Goal: Task Accomplishment & Management: Complete application form

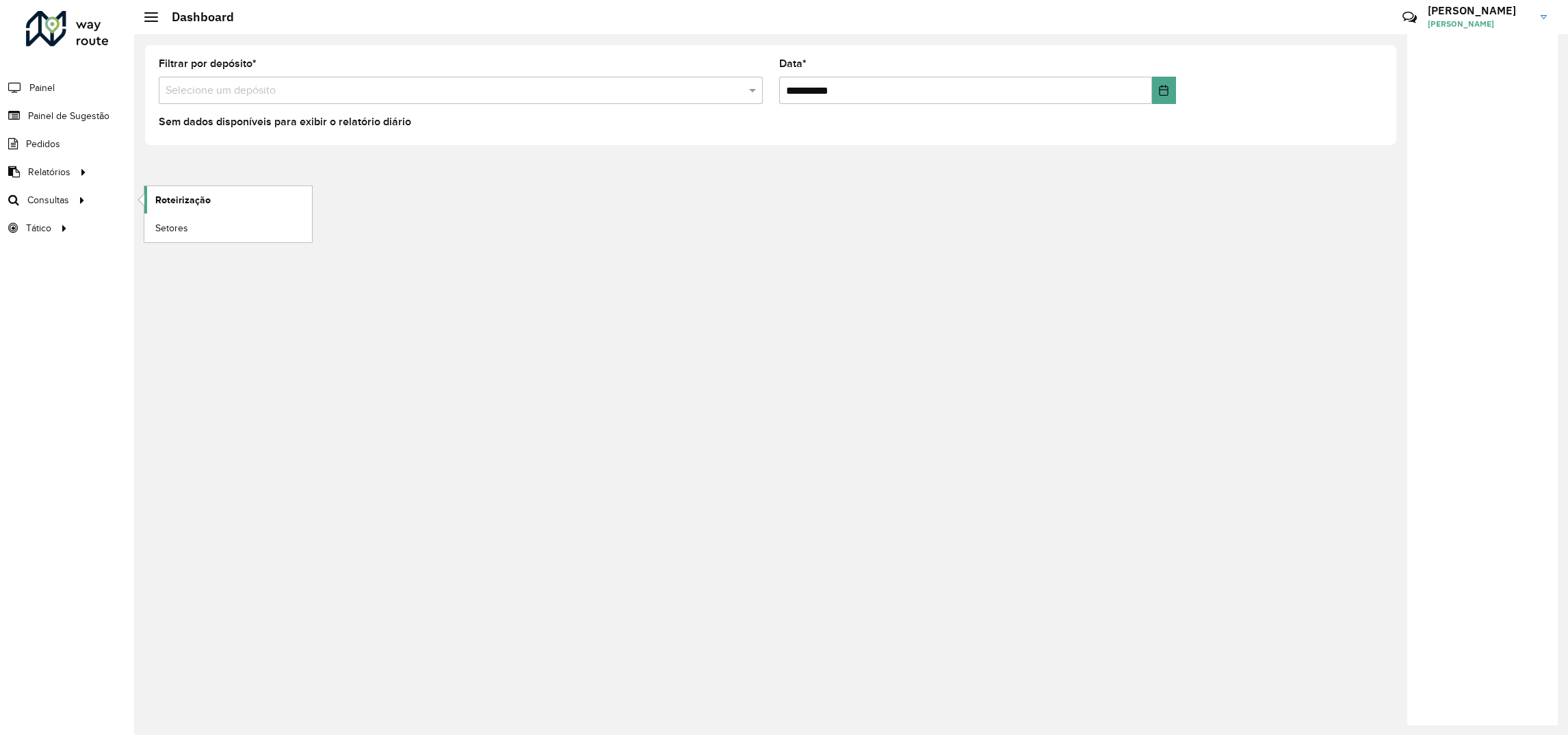
click at [173, 206] on span "Roteirização" at bounding box center [183, 200] width 55 height 14
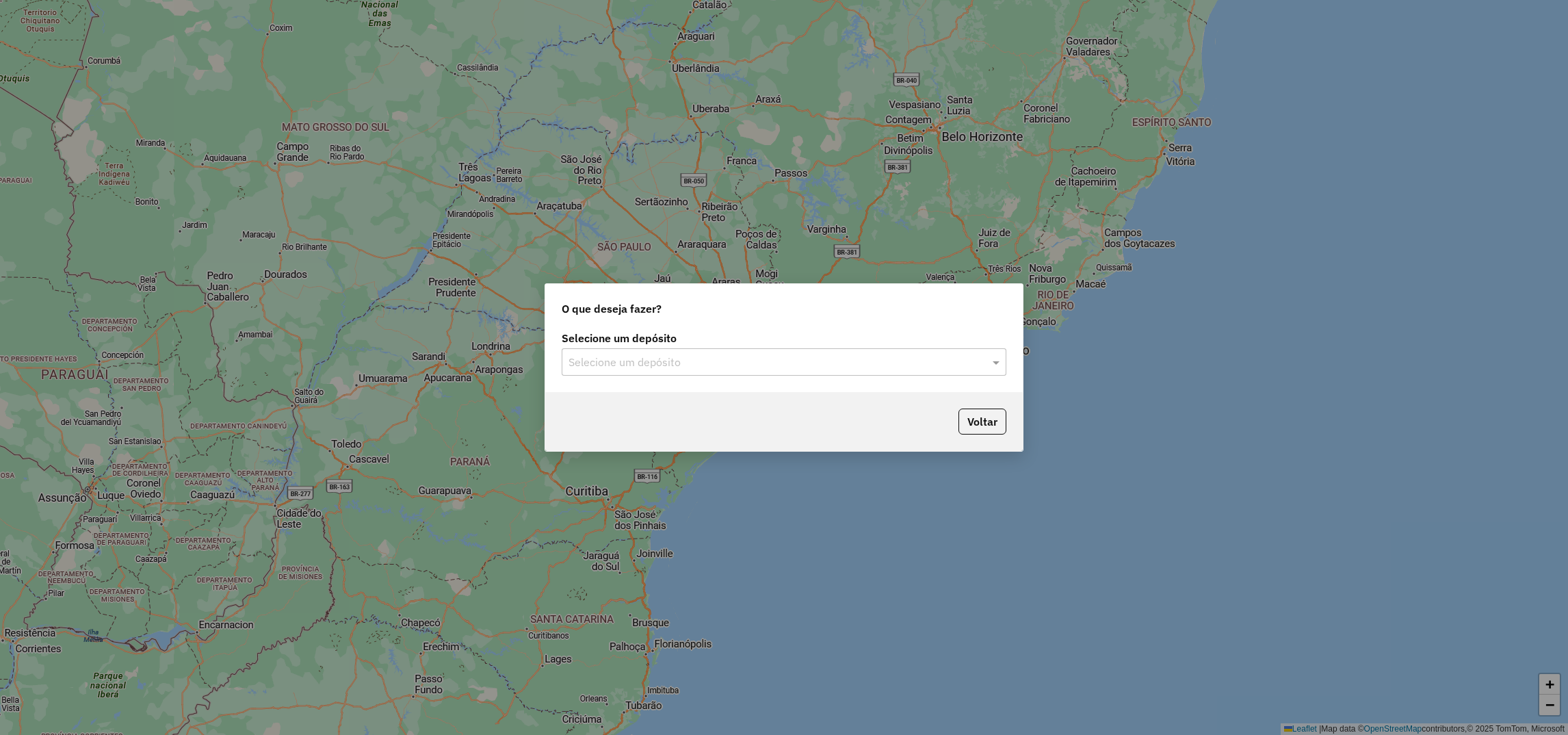
click at [598, 368] on input "text" at bounding box center [770, 362] width 404 height 16
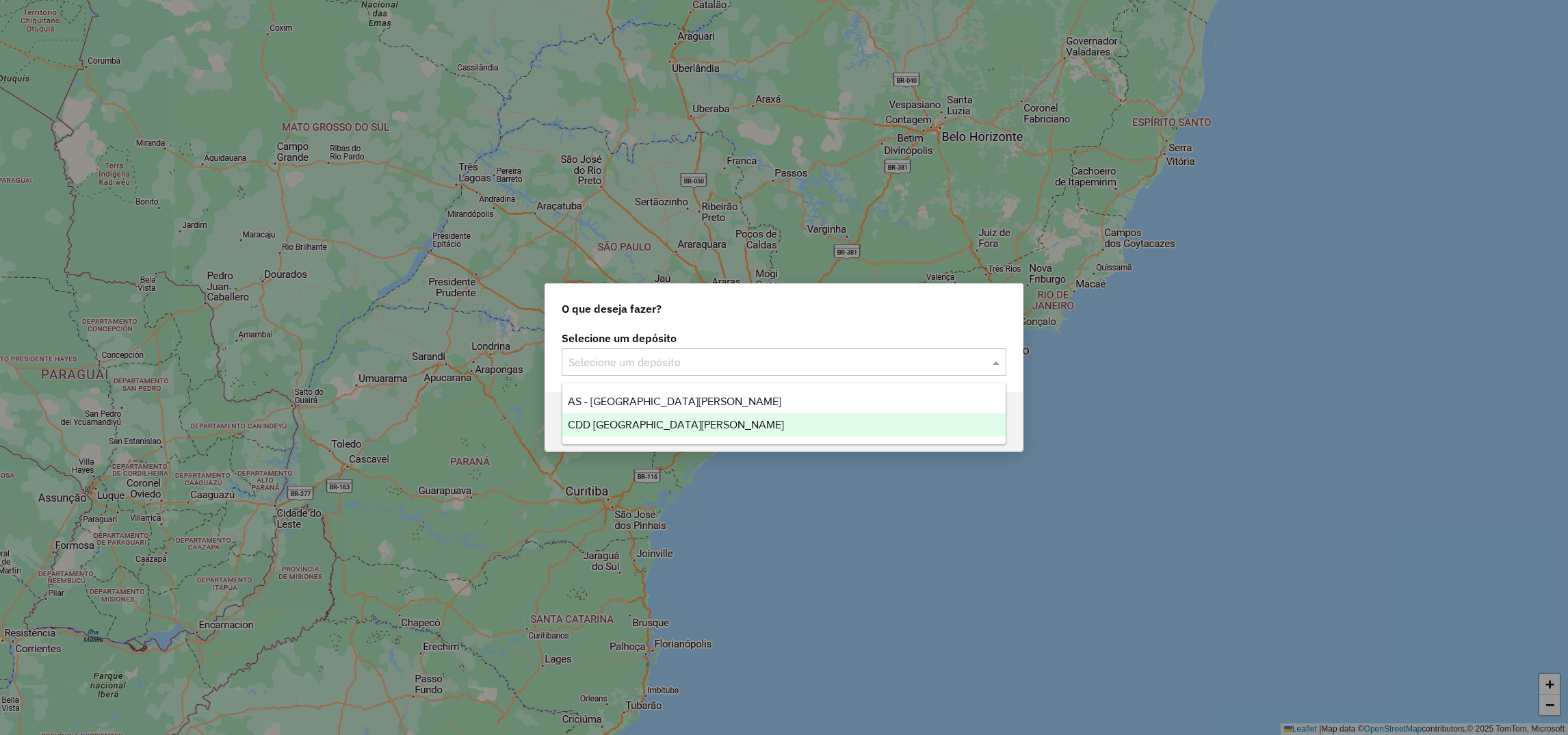
click at [588, 425] on span "CDD [GEOGRAPHIC_DATA][PERSON_NAME]" at bounding box center [675, 424] width 216 height 12
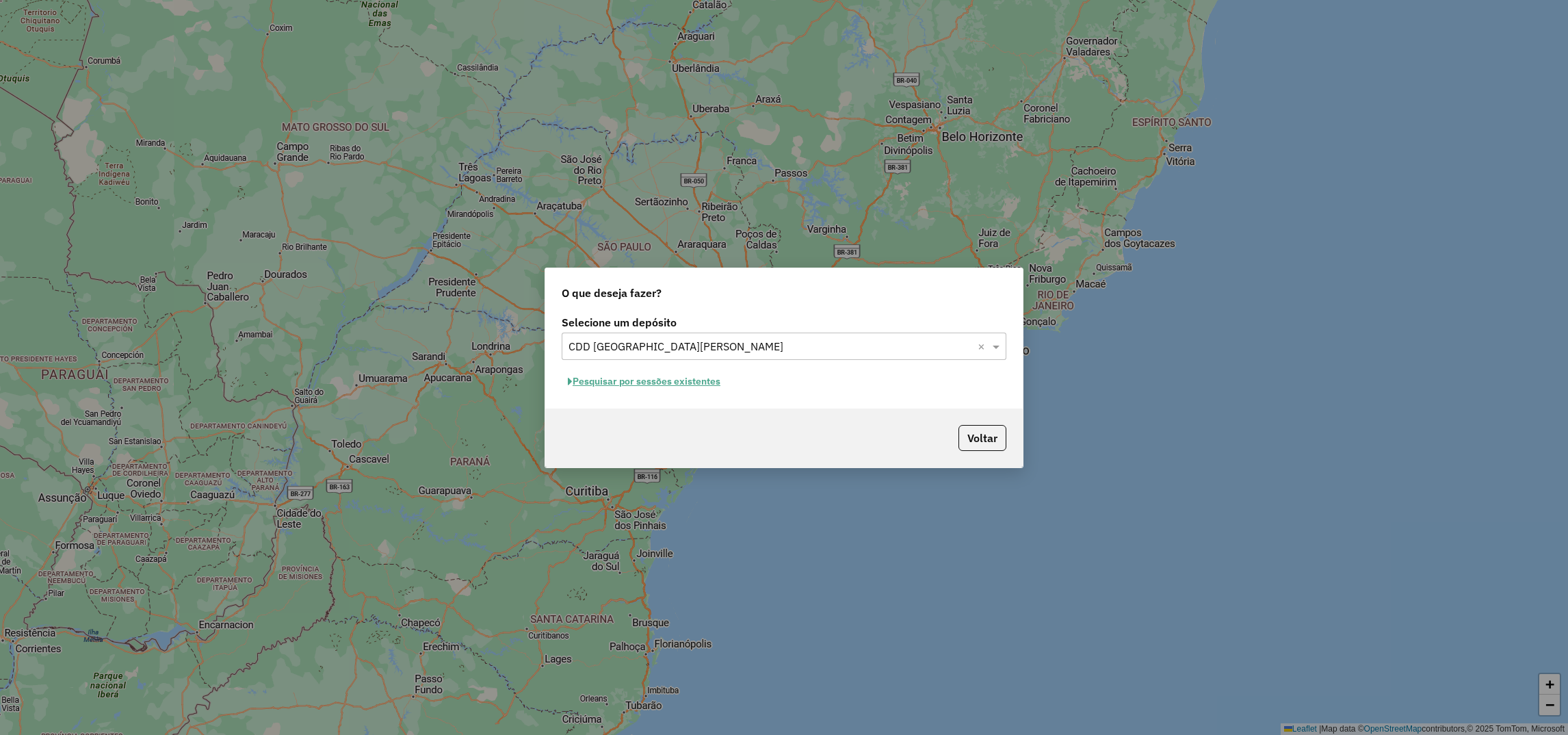
click at [585, 385] on button "Pesquisar por sessões existentes" at bounding box center [643, 382] width 165 height 21
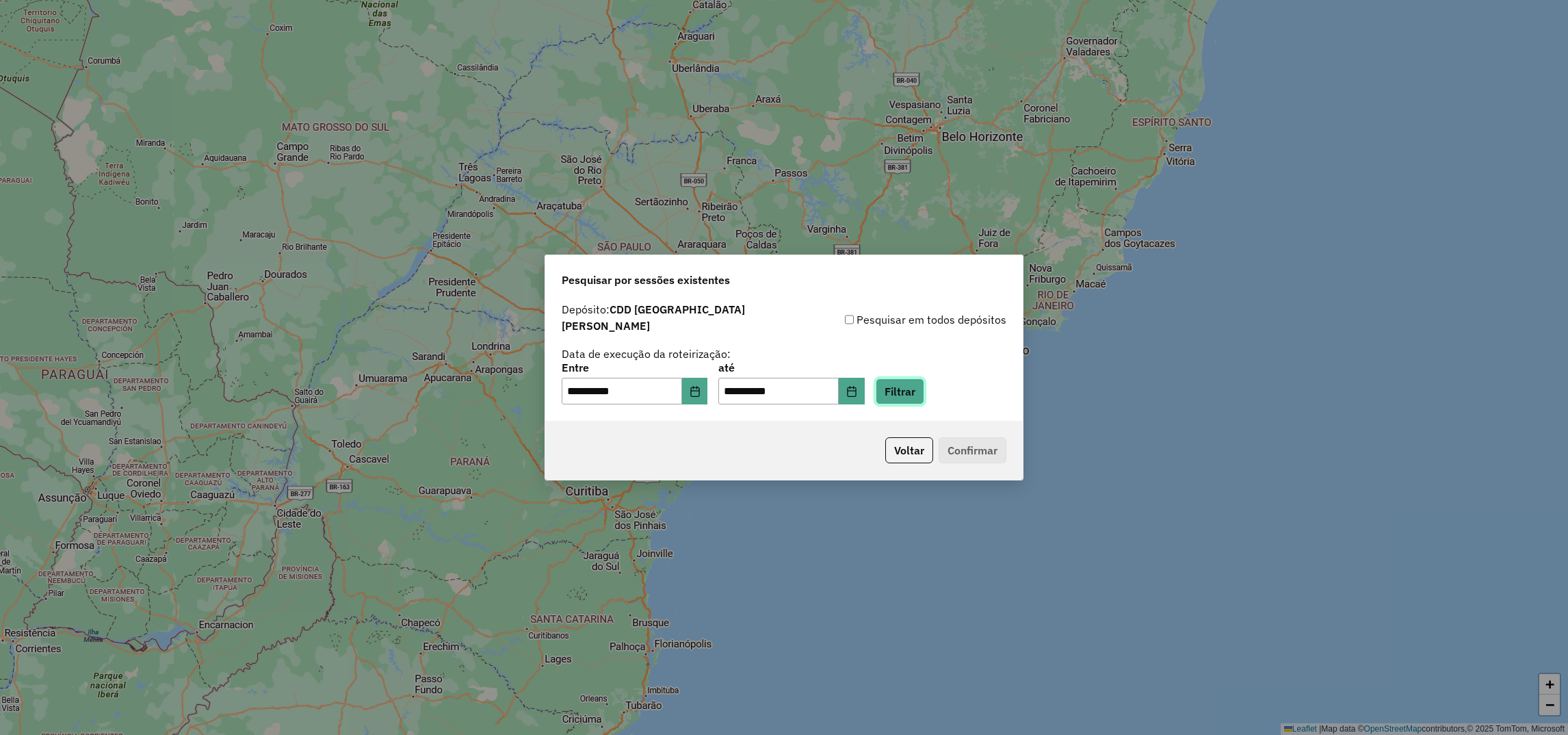
click at [917, 378] on button "Filtrar" at bounding box center [899, 391] width 49 height 26
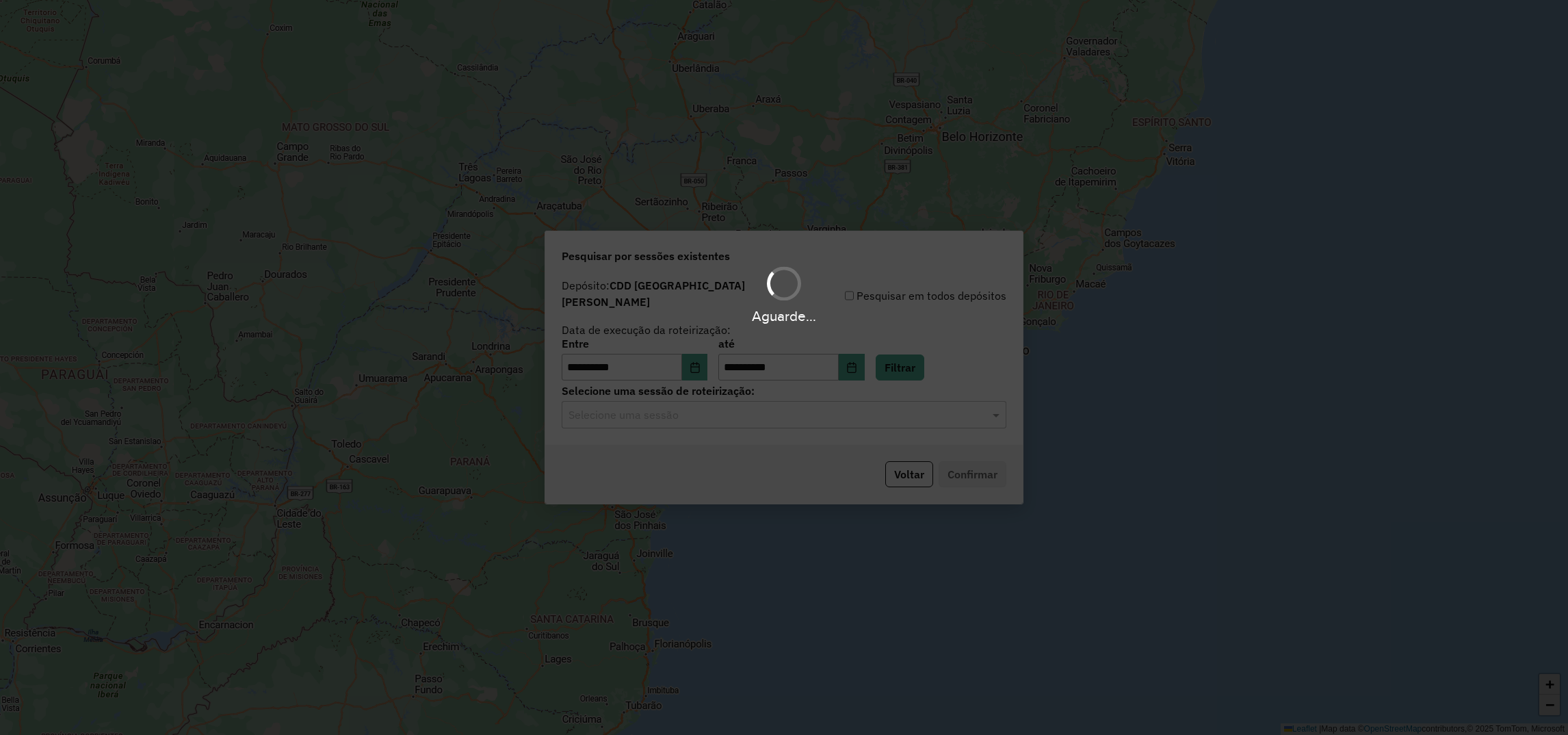
click at [644, 416] on hb-app "**********" at bounding box center [784, 368] width 1568 height 735
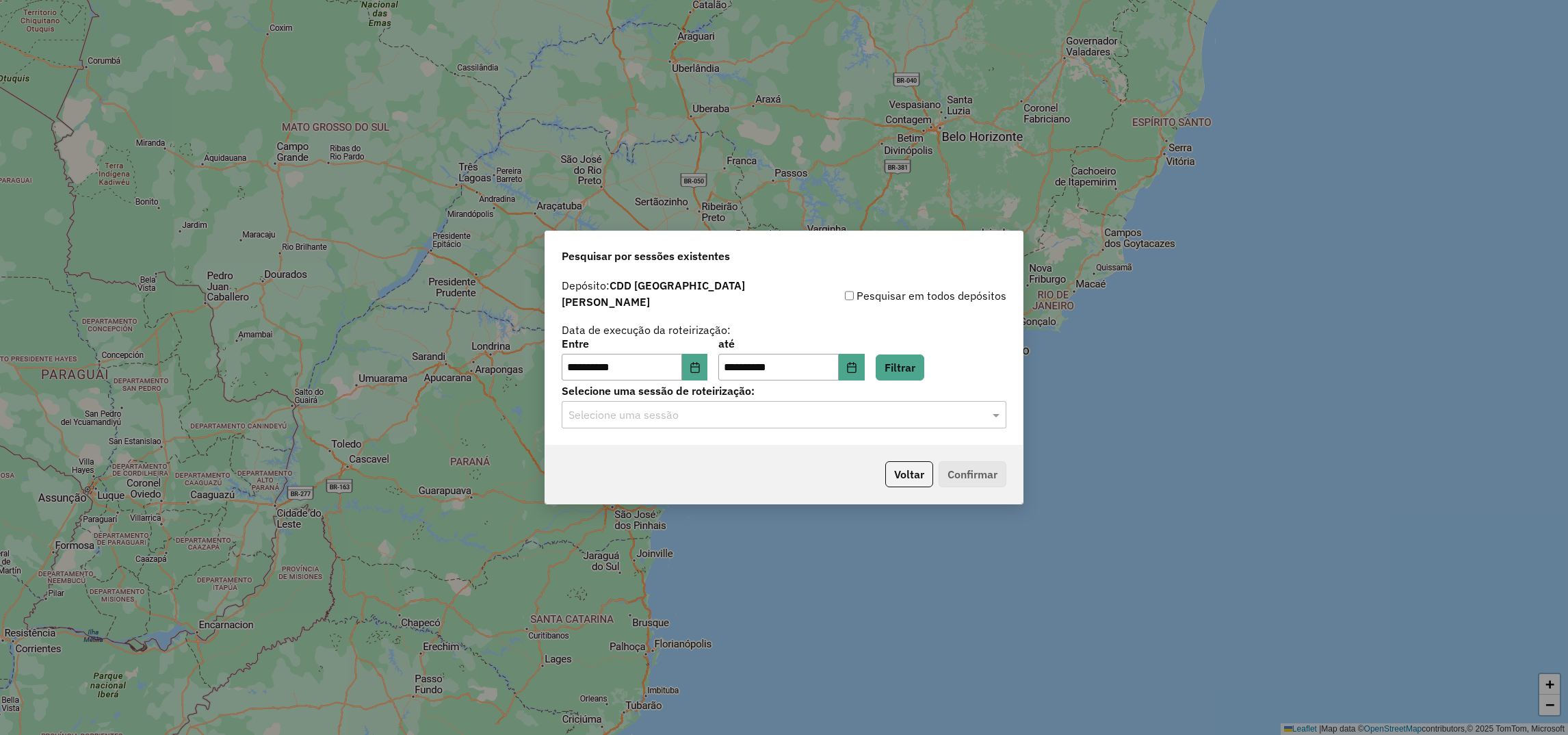
click at [600, 401] on div "Selecione uma sessão" at bounding box center [784, 415] width 445 height 28
click at [596, 453] on span "1274209 - [DATE] 18:09 (Rotas + AS)" at bounding box center [652, 448] width 170 height 12
click at [954, 467] on button "Confirmar" at bounding box center [972, 473] width 68 height 26
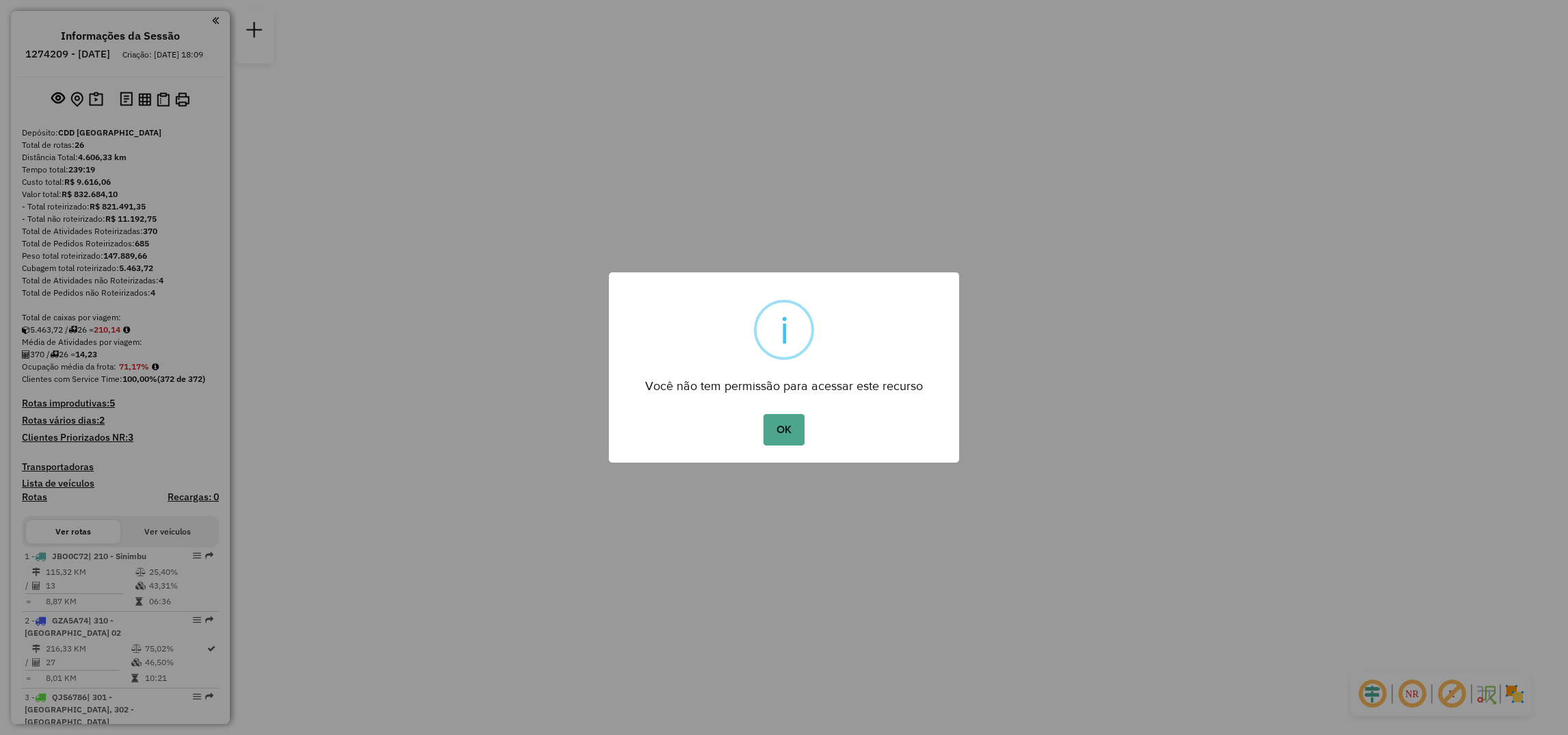
click at [806, 428] on div "OK No Cancel" at bounding box center [784, 429] width 350 height 38
click at [794, 428] on button "OK" at bounding box center [783, 429] width 40 height 31
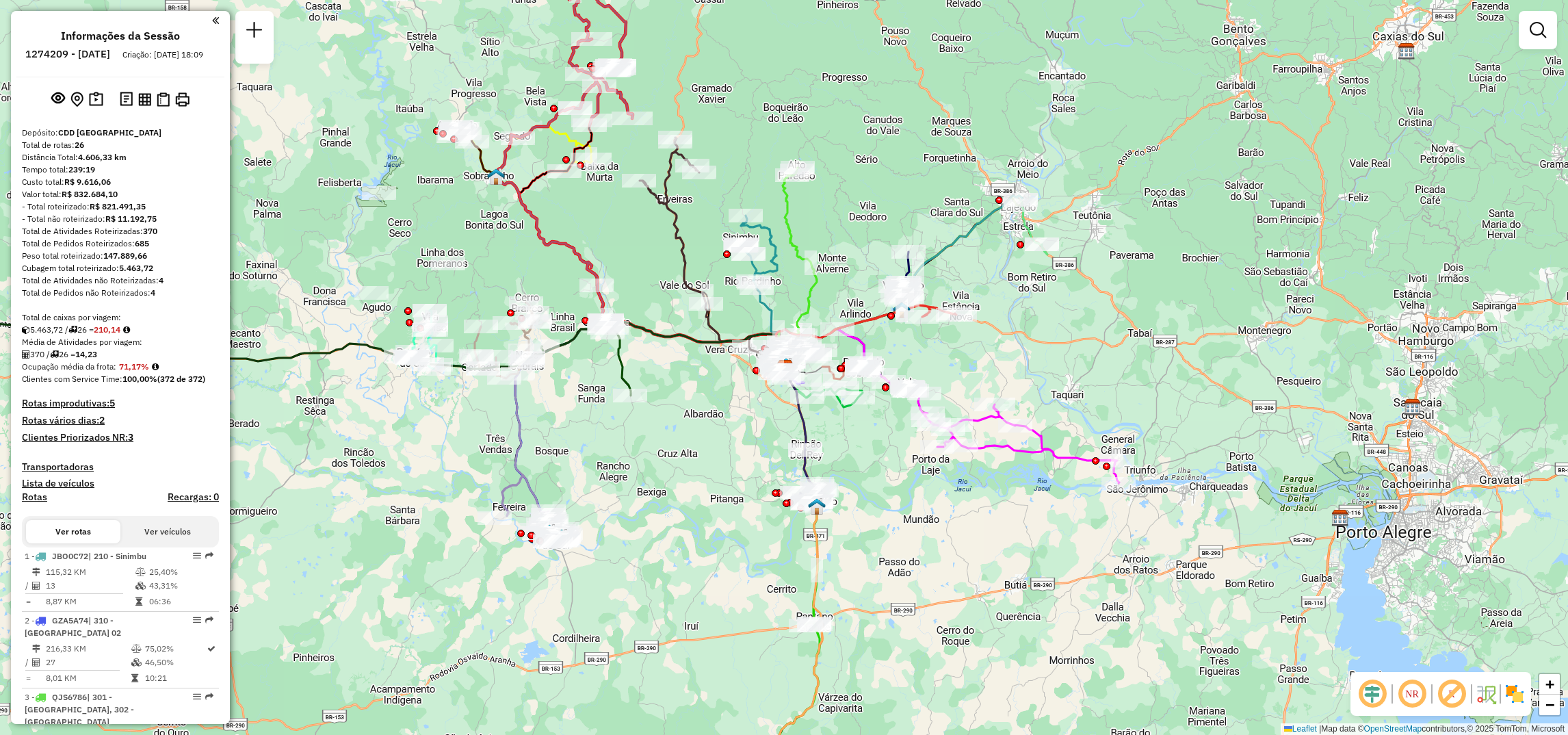
drag, startPoint x: 618, startPoint y: 231, endPoint x: 697, endPoint y: 303, distance: 106.9
click at [697, 303] on div "Janela de atendimento Grade de atendimento Capacidade Transportadoras Veículos …" at bounding box center [784, 368] width 1568 height 735
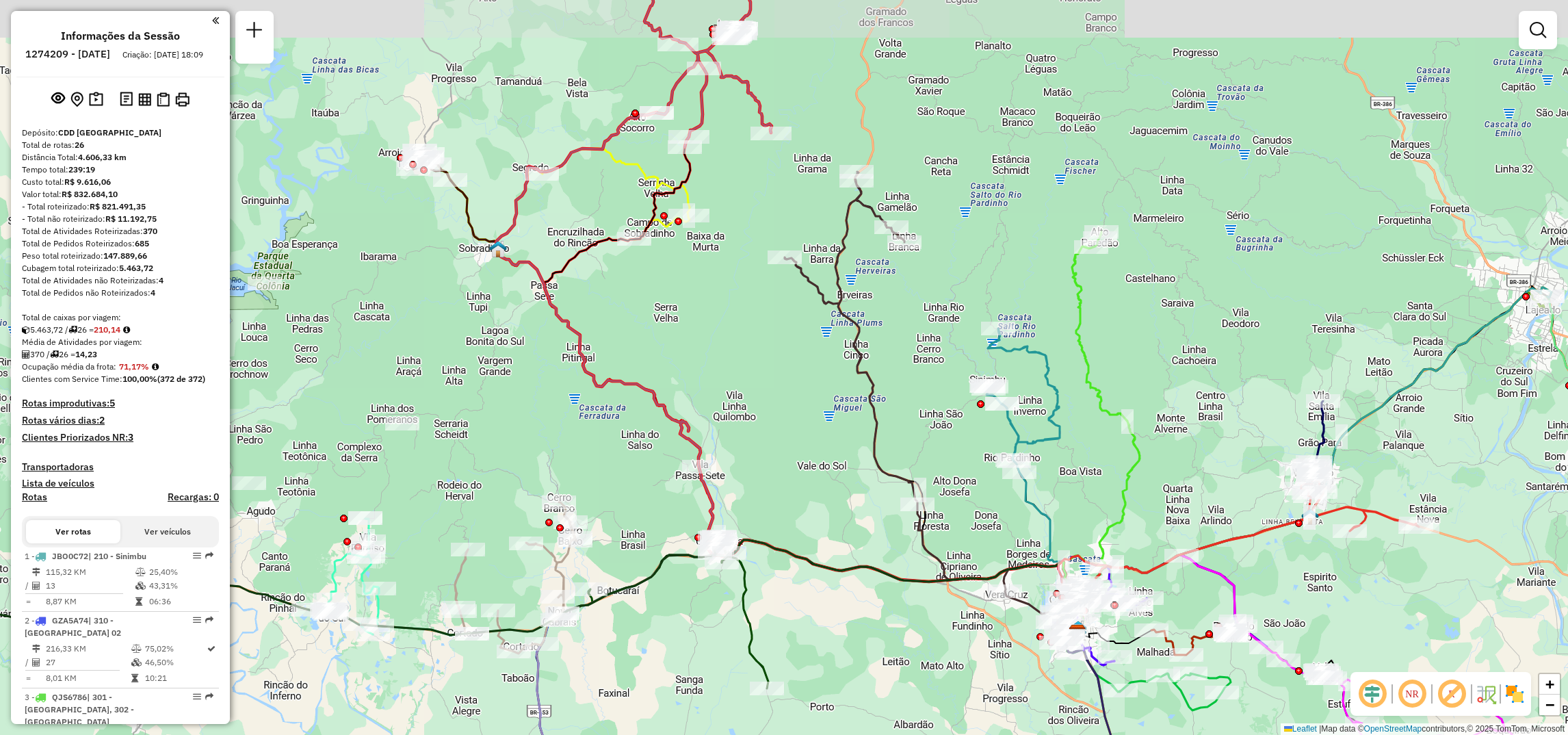
drag, startPoint x: 631, startPoint y: 307, endPoint x: 678, endPoint y: 363, distance: 73.1
click at [678, 363] on div "Janela de atendimento Grade de atendimento Capacidade Transportadoras Veículos …" at bounding box center [784, 368] width 1568 height 735
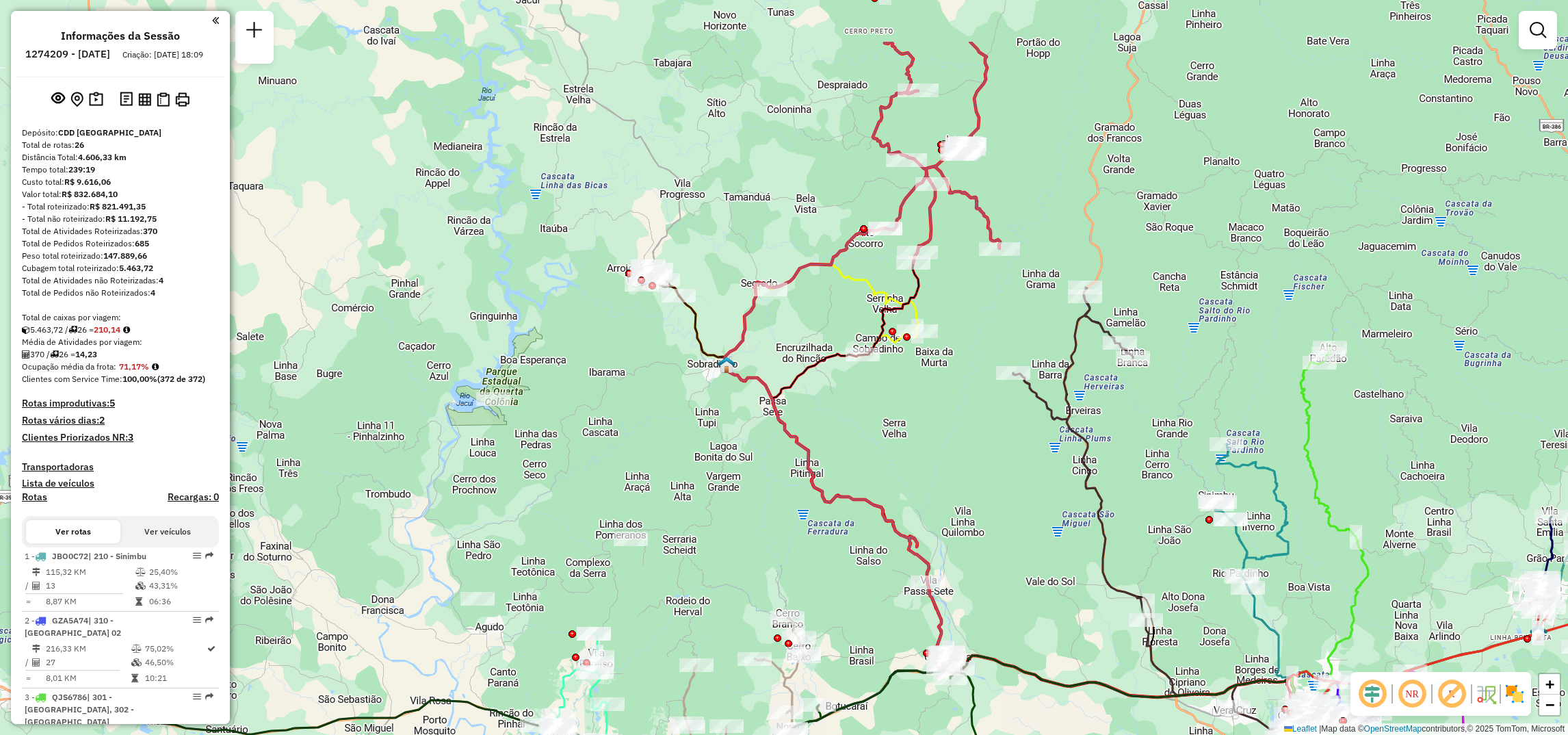
drag, startPoint x: 768, startPoint y: 321, endPoint x: 998, endPoint y: 434, distance: 256.3
click at [998, 434] on div "Janela de atendimento Grade de atendimento Capacidade Transportadoras Veículos …" at bounding box center [784, 368] width 1568 height 735
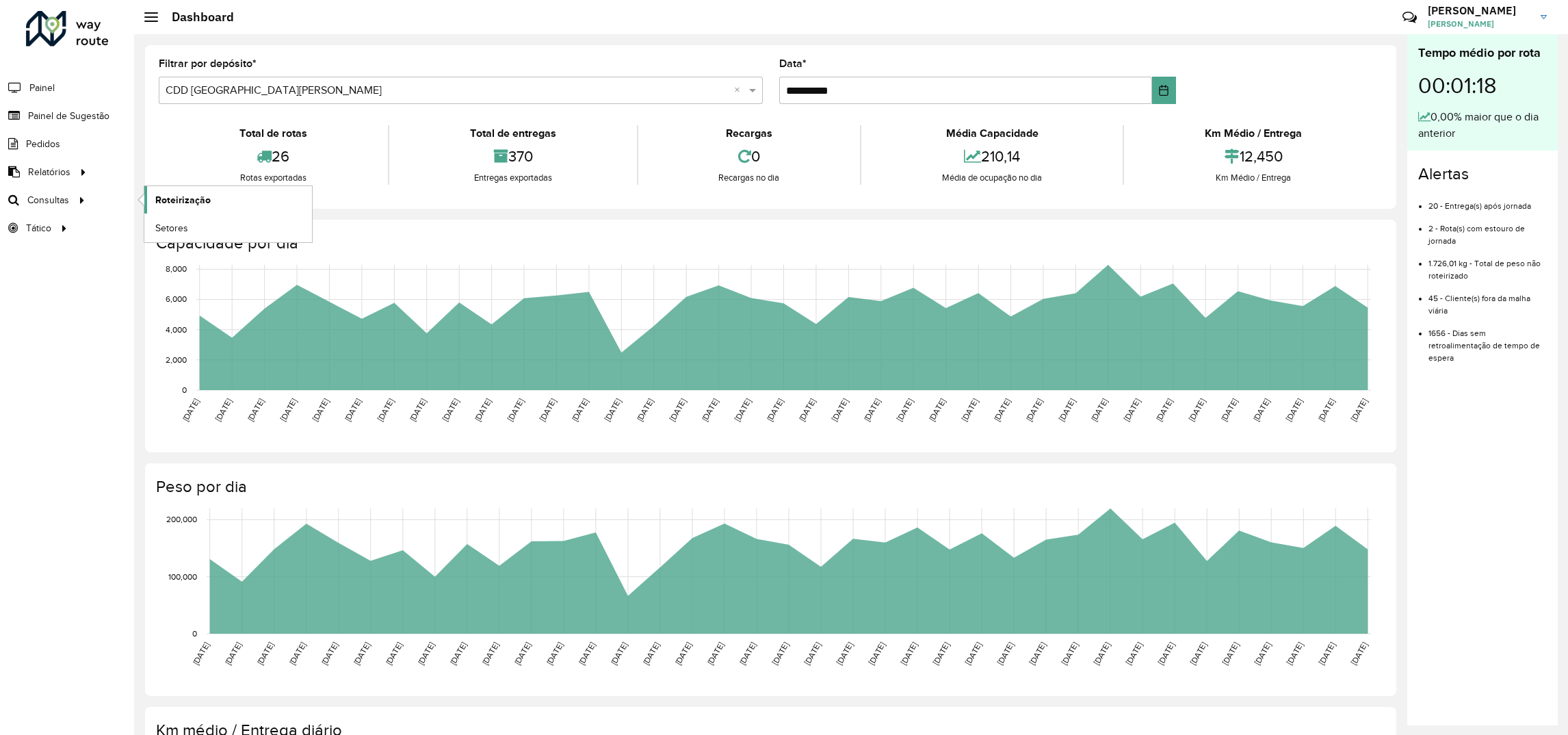
click at [169, 210] on link "Roteirização" at bounding box center [228, 199] width 167 height 28
click at [28, 102] on link "Painel de Sugestão" at bounding box center [57, 116] width 114 height 28
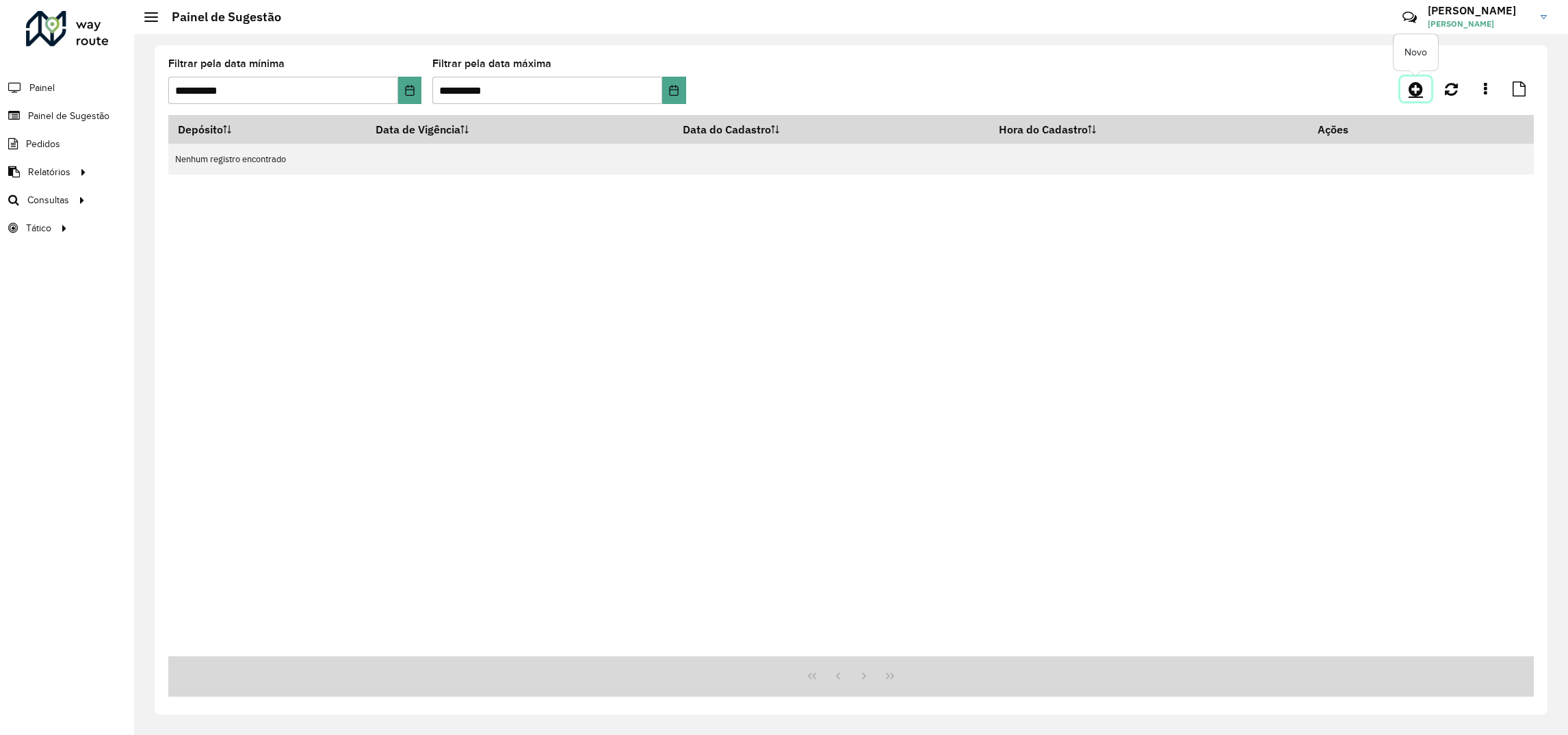
click at [1429, 93] on link at bounding box center [1415, 89] width 31 height 25
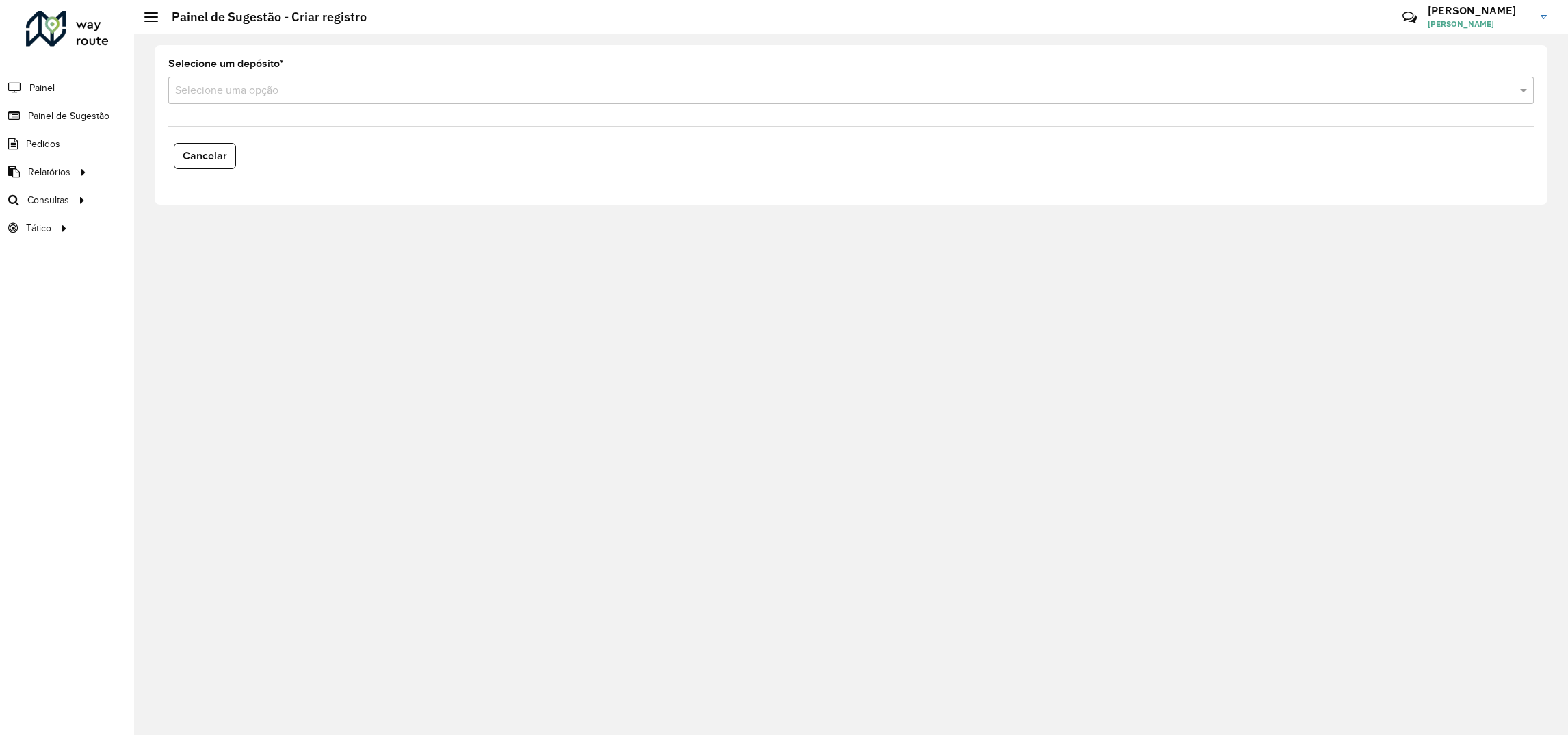
click at [248, 97] on input "text" at bounding box center [837, 91] width 1324 height 16
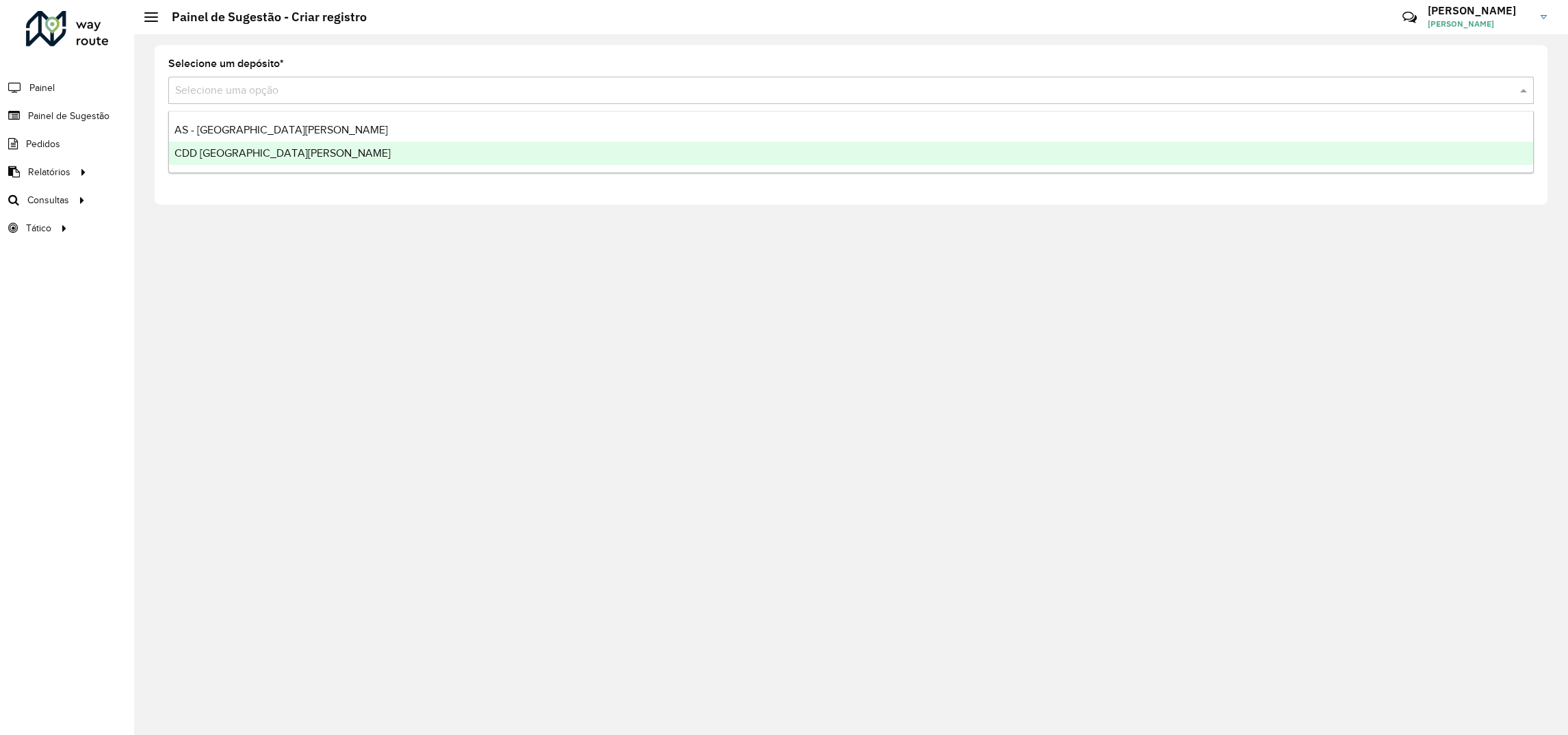
click at [238, 158] on div "CDD [GEOGRAPHIC_DATA][PERSON_NAME]" at bounding box center [851, 153] width 1364 height 23
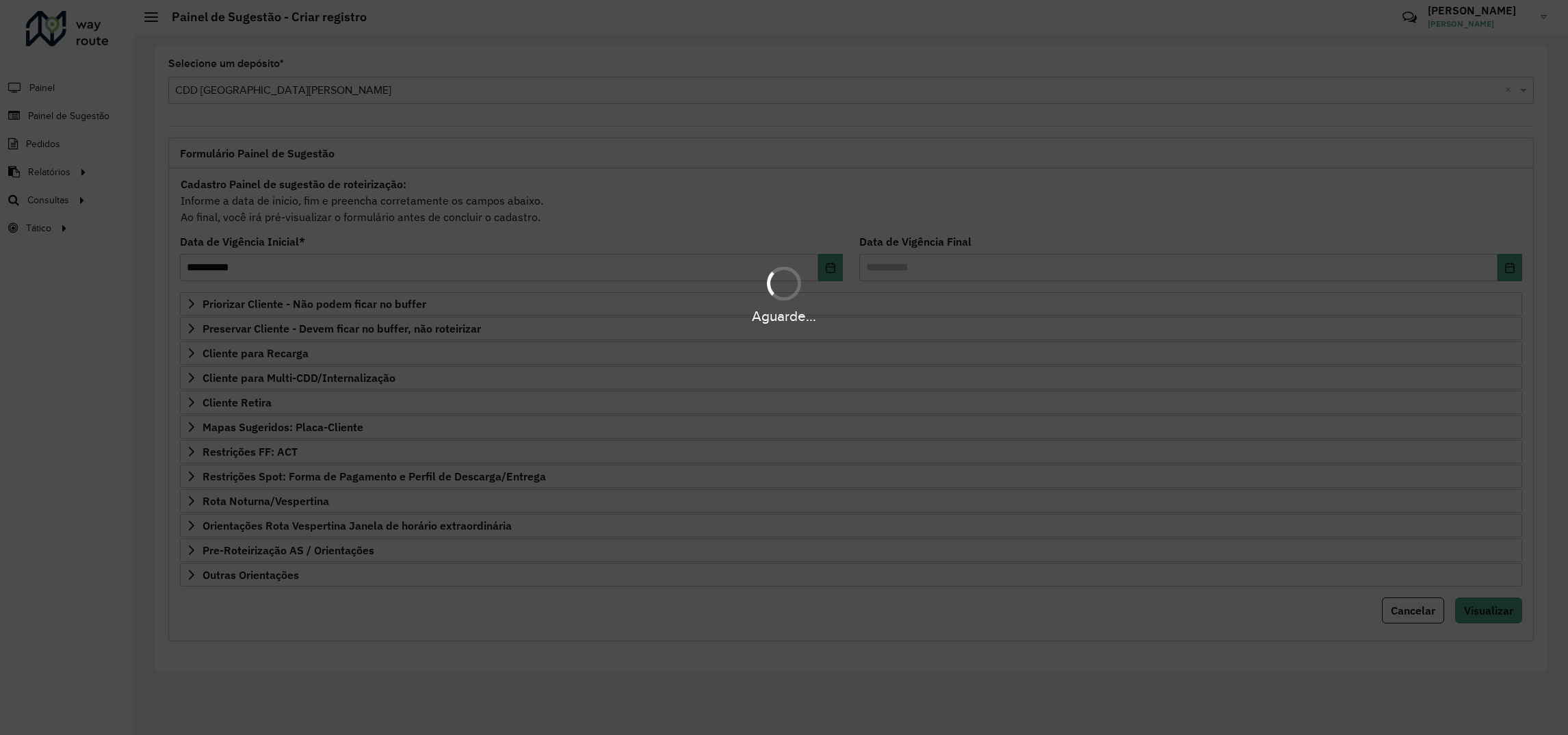
click at [255, 312] on div "Aguarde..." at bounding box center [784, 316] width 1568 height 21
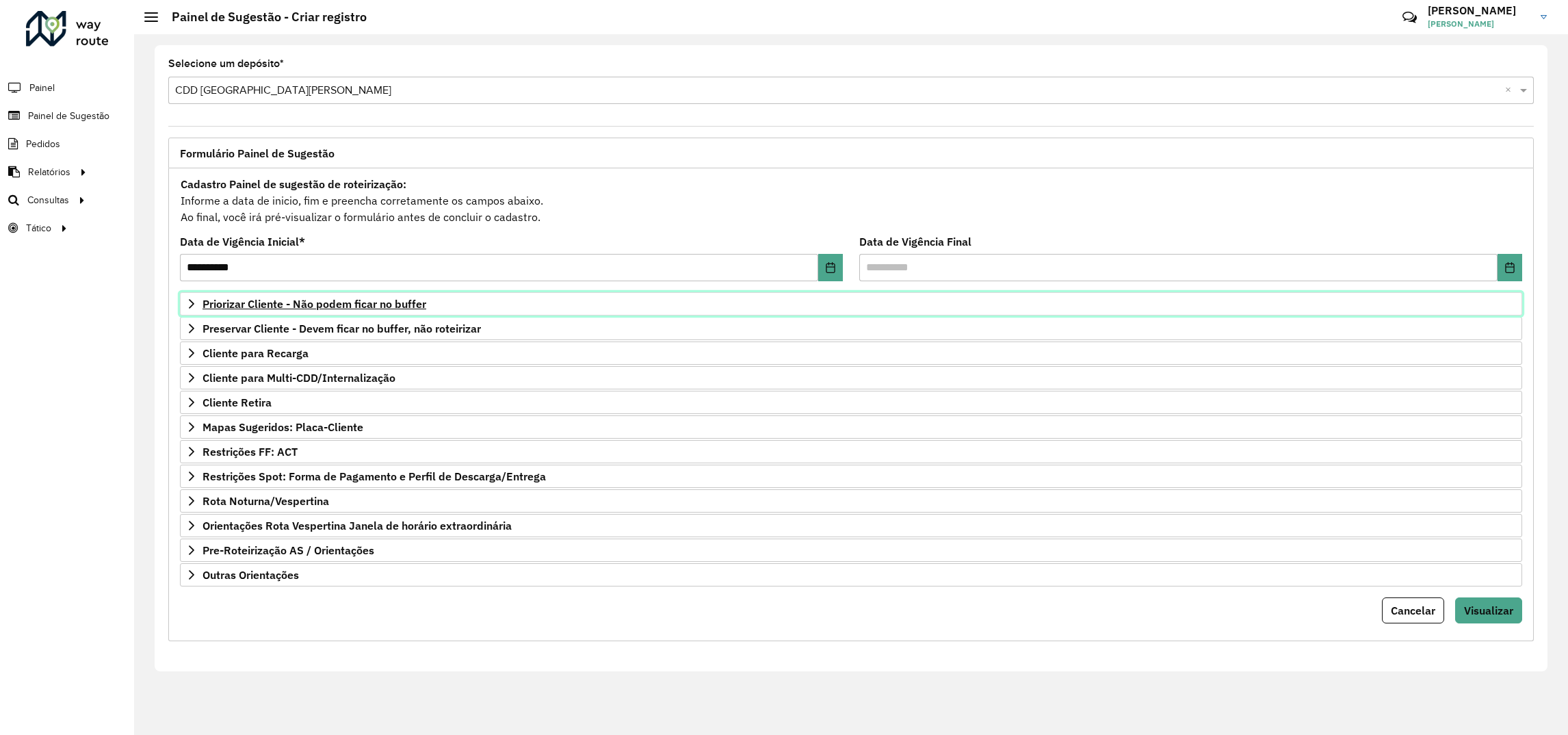
click at [390, 310] on span "Priorizar Cliente - Não podem ficar no buffer" at bounding box center [315, 303] width 224 height 11
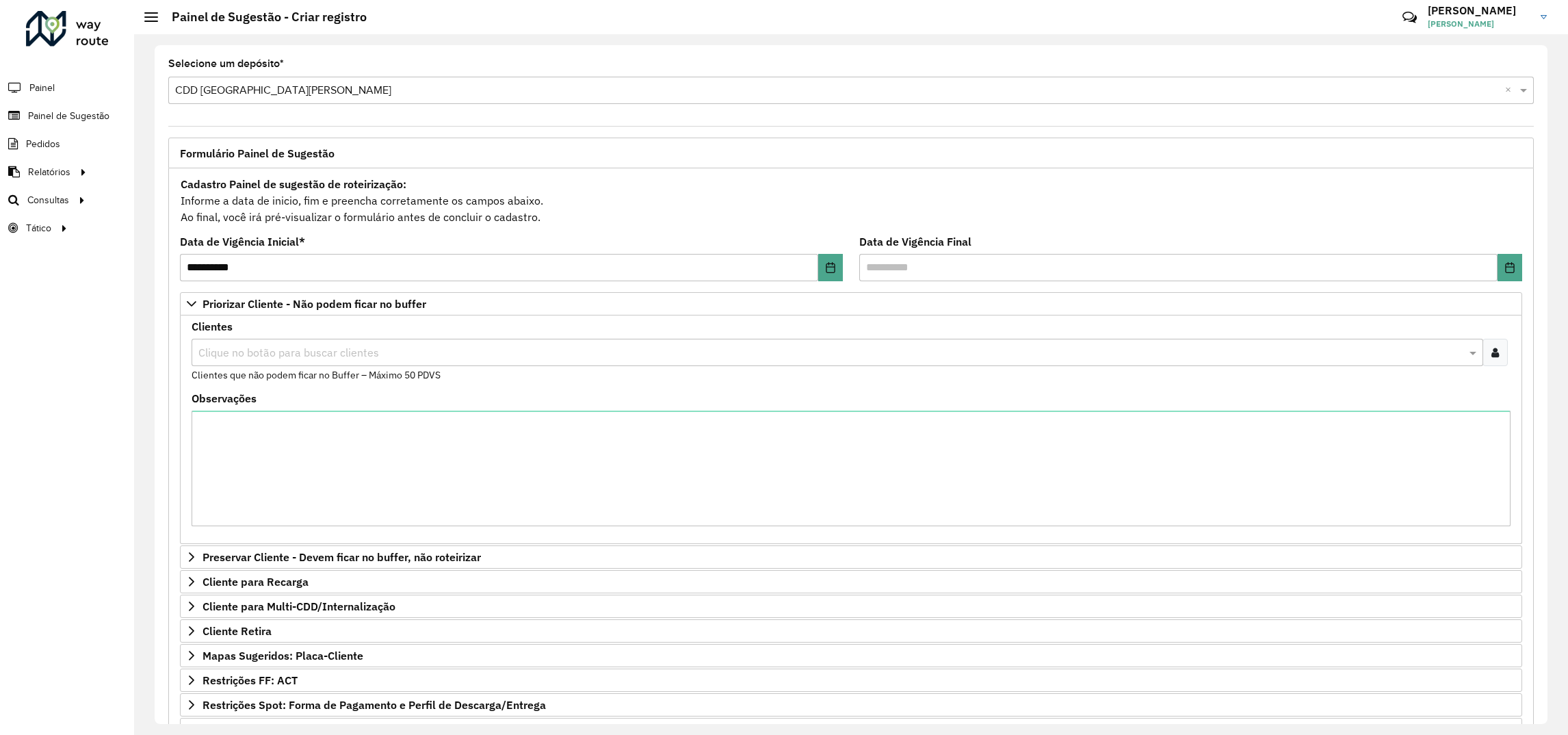
click at [247, 365] on div "Clique no botão para buscar clientes" at bounding box center [837, 352] width 1291 height 28
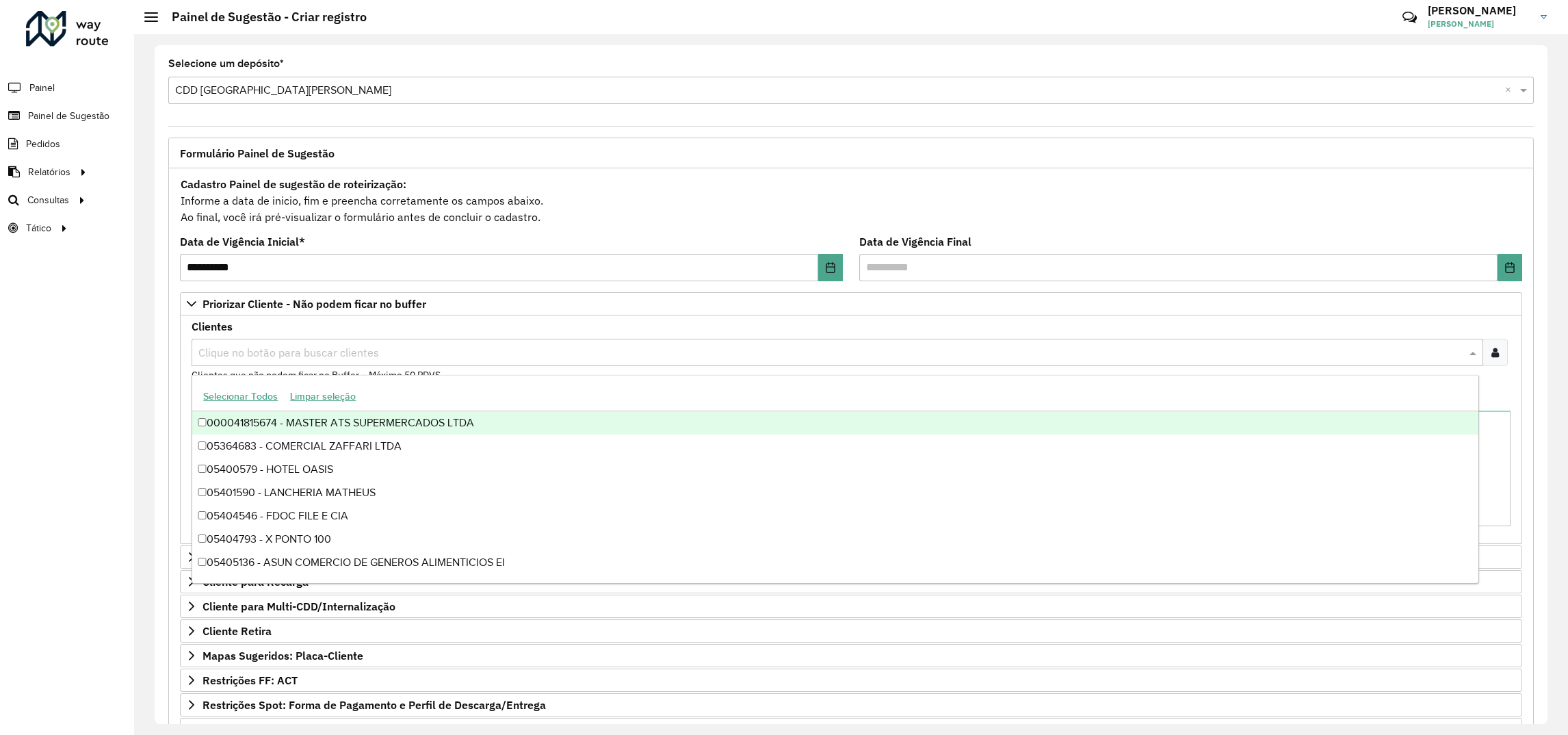
paste input "****"
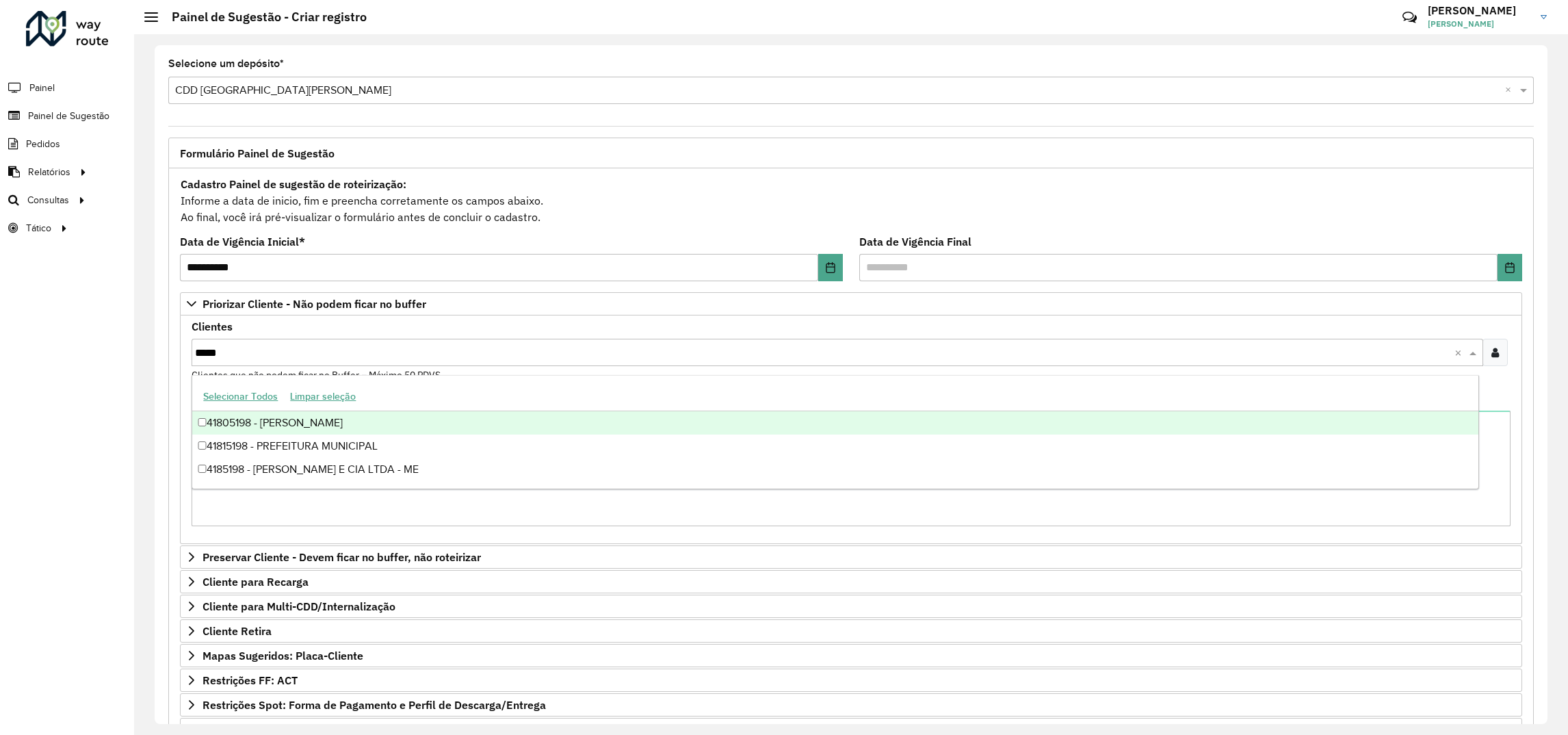
type input "****"
click at [266, 426] on div "41805198 - LEANDRO ROMERO GONCA" at bounding box center [834, 423] width 1285 height 23
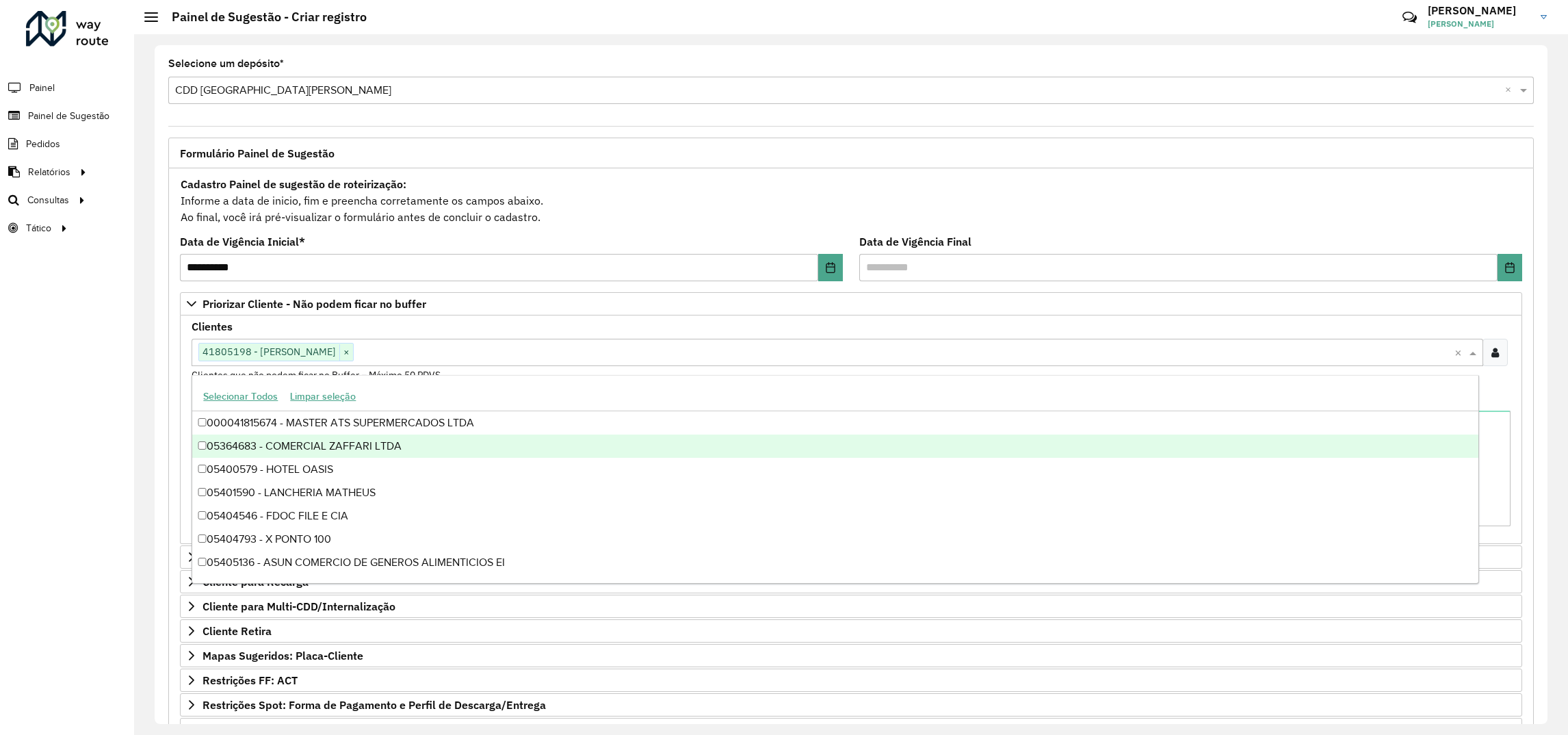
click at [64, 423] on div "Roteirizador AmbevTech Painel Painel de Sugestão Pedidos Relatórios Clientes Cl…" at bounding box center [67, 368] width 134 height 735
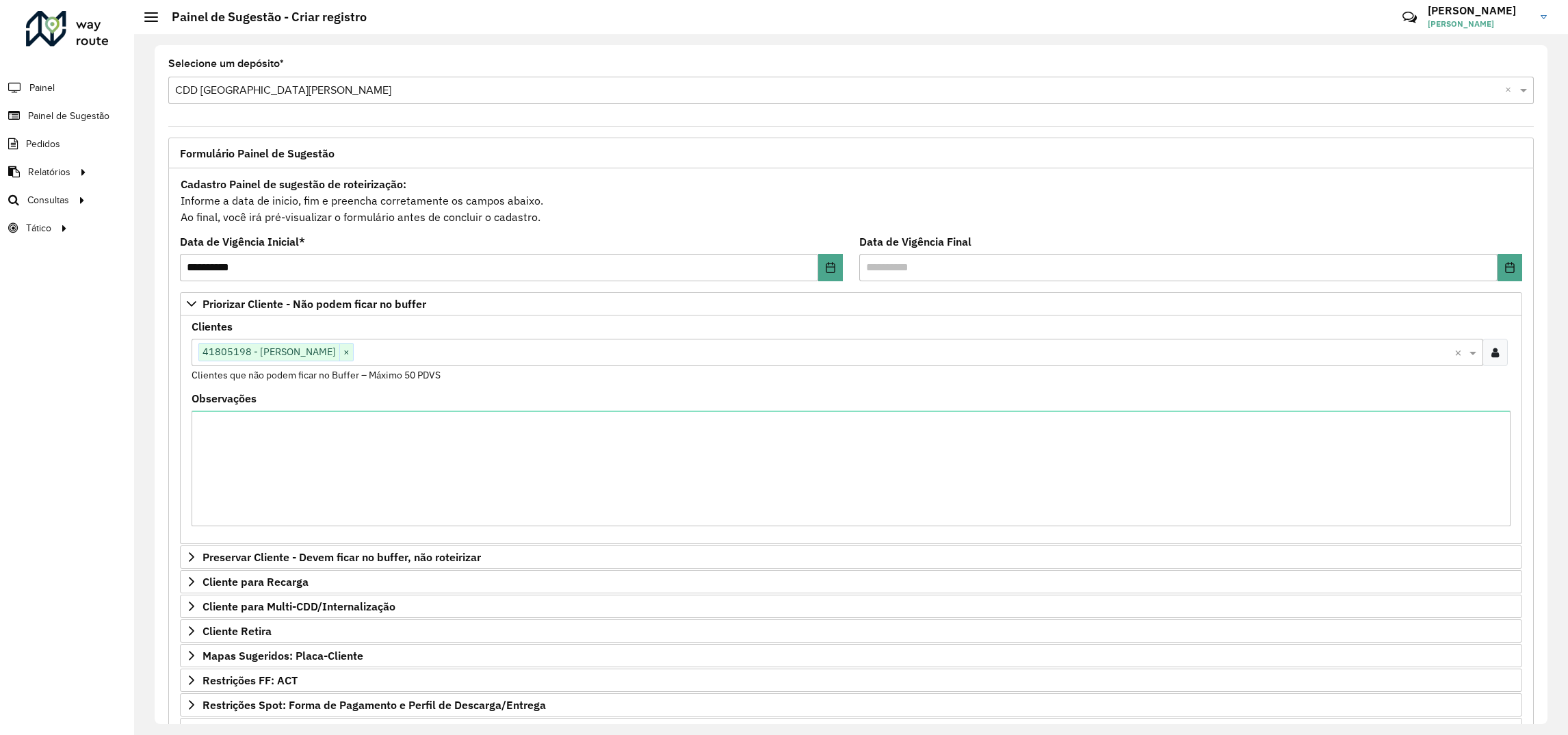
scroll to position [182, 0]
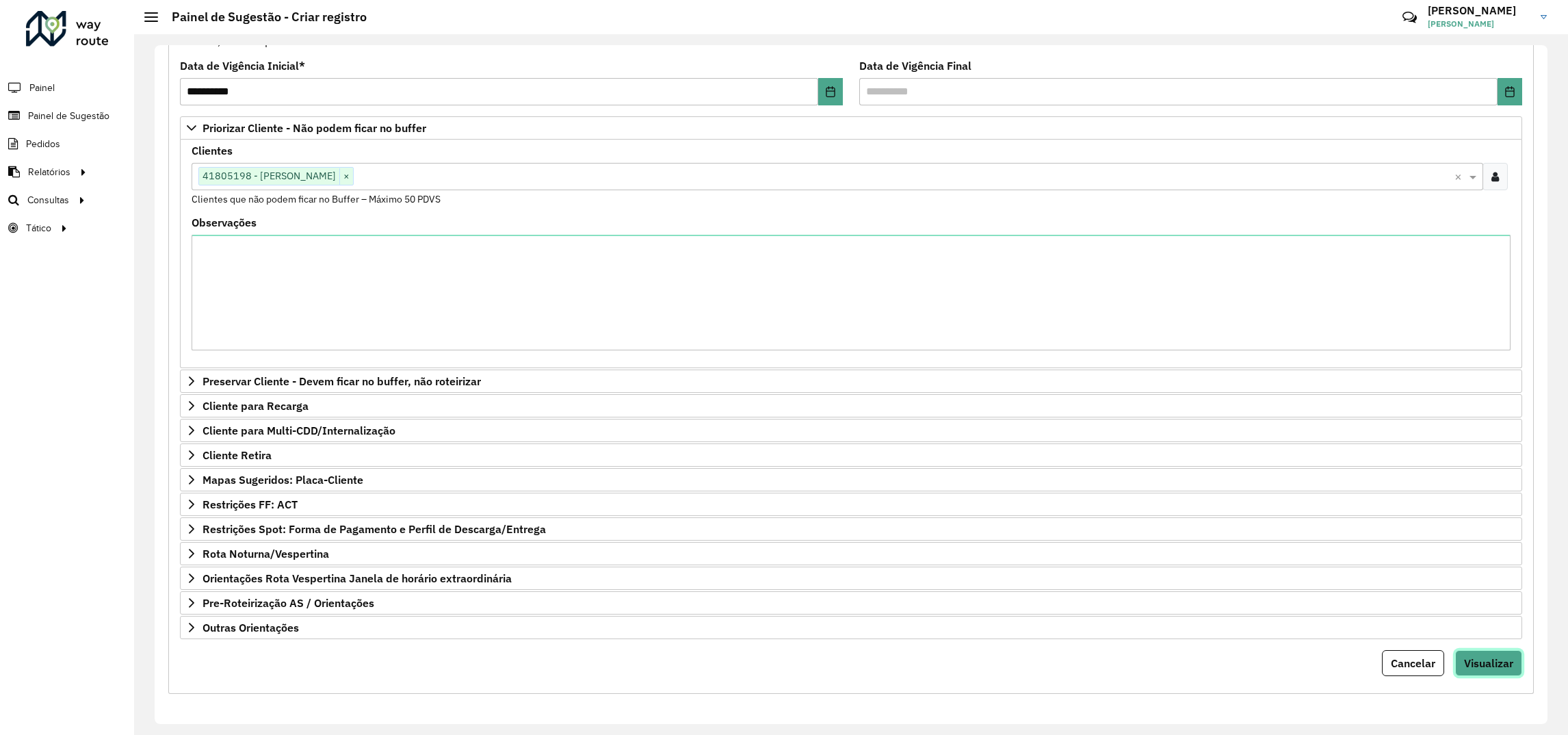
click at [1504, 666] on span "Visualizar" at bounding box center [1488, 663] width 49 height 13
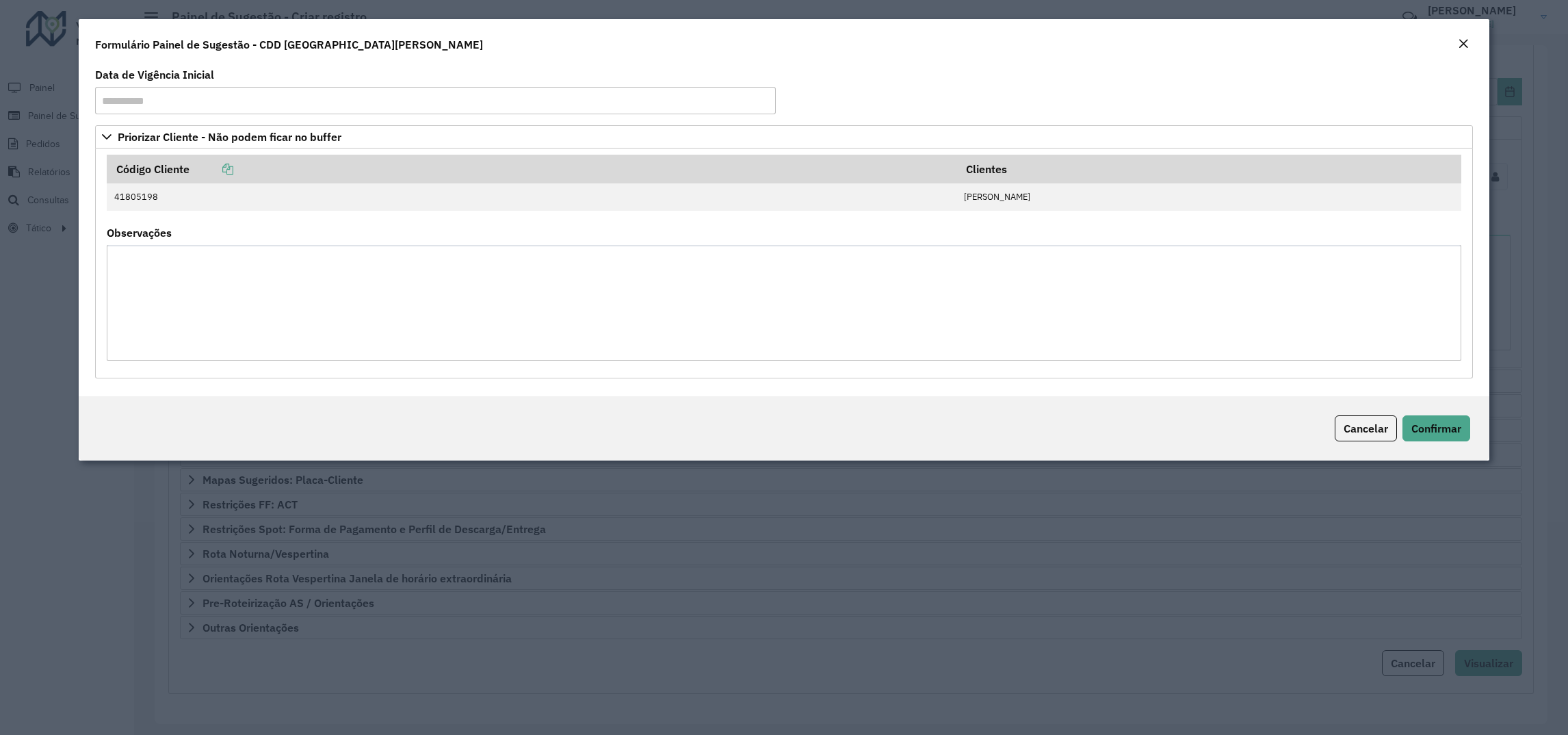
click at [1477, 423] on div "Cancelar Confirmar" at bounding box center [784, 428] width 1411 height 64
click at [1462, 432] on button "Confirmar" at bounding box center [1436, 428] width 68 height 26
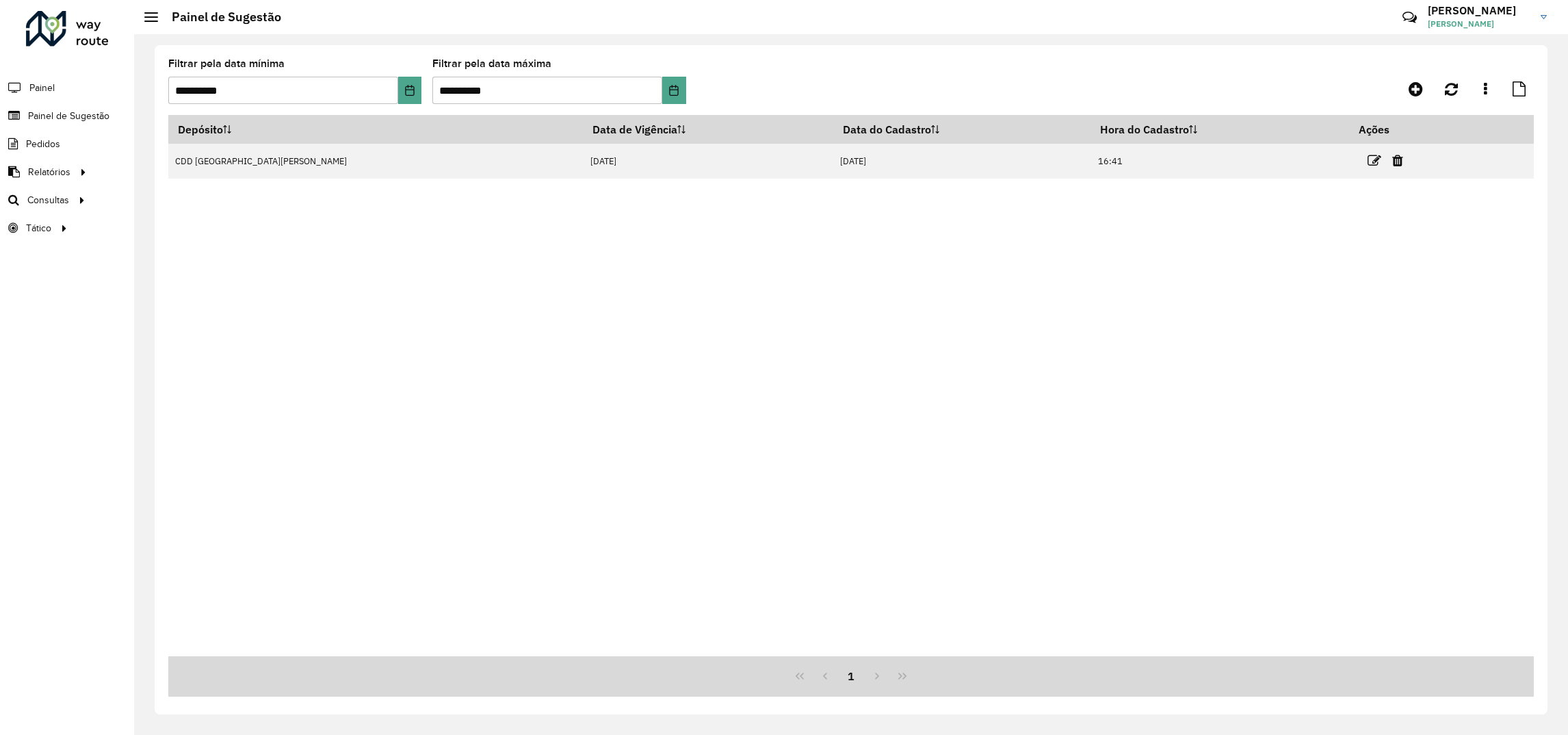
click at [558, 310] on div "Depósito Data de Vigência Data do Cadastro Hora do Cadastro Ações CDD Santa Cru…" at bounding box center [850, 385] width 1365 height 541
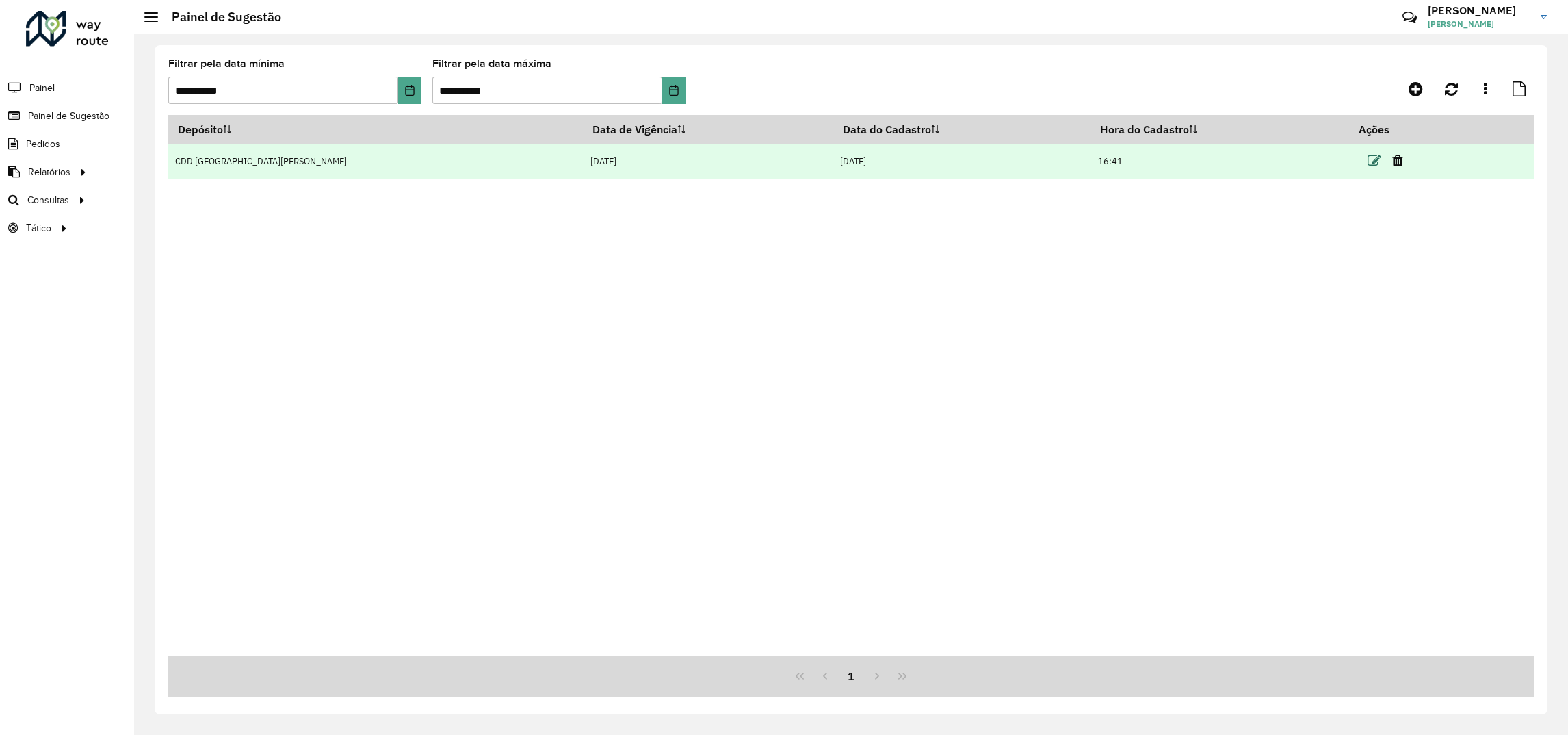
click at [1367, 162] on icon at bounding box center [1373, 160] width 13 height 13
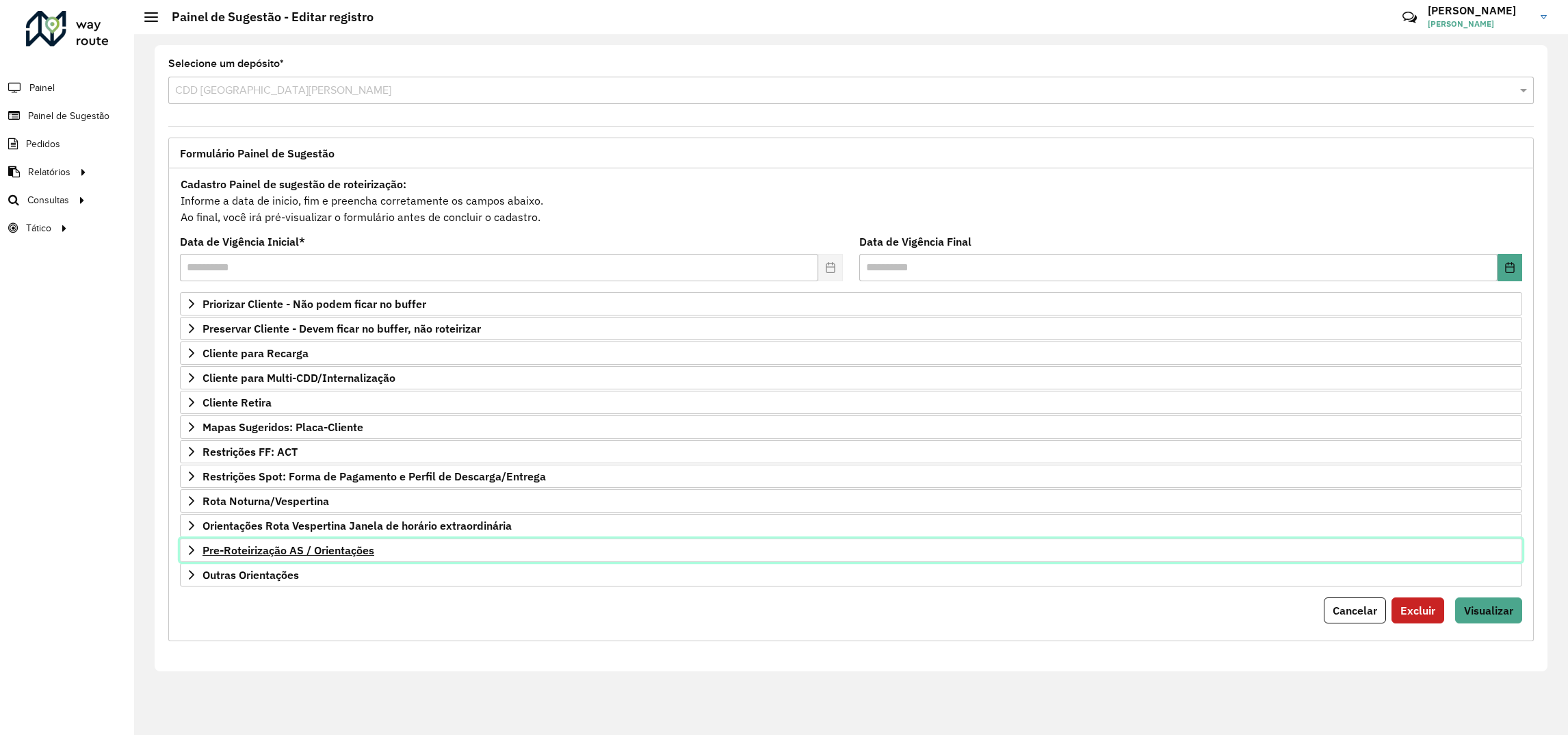
click at [283, 548] on span "Pre-Roteirização AS / Orientações" at bounding box center [288, 550] width 172 height 11
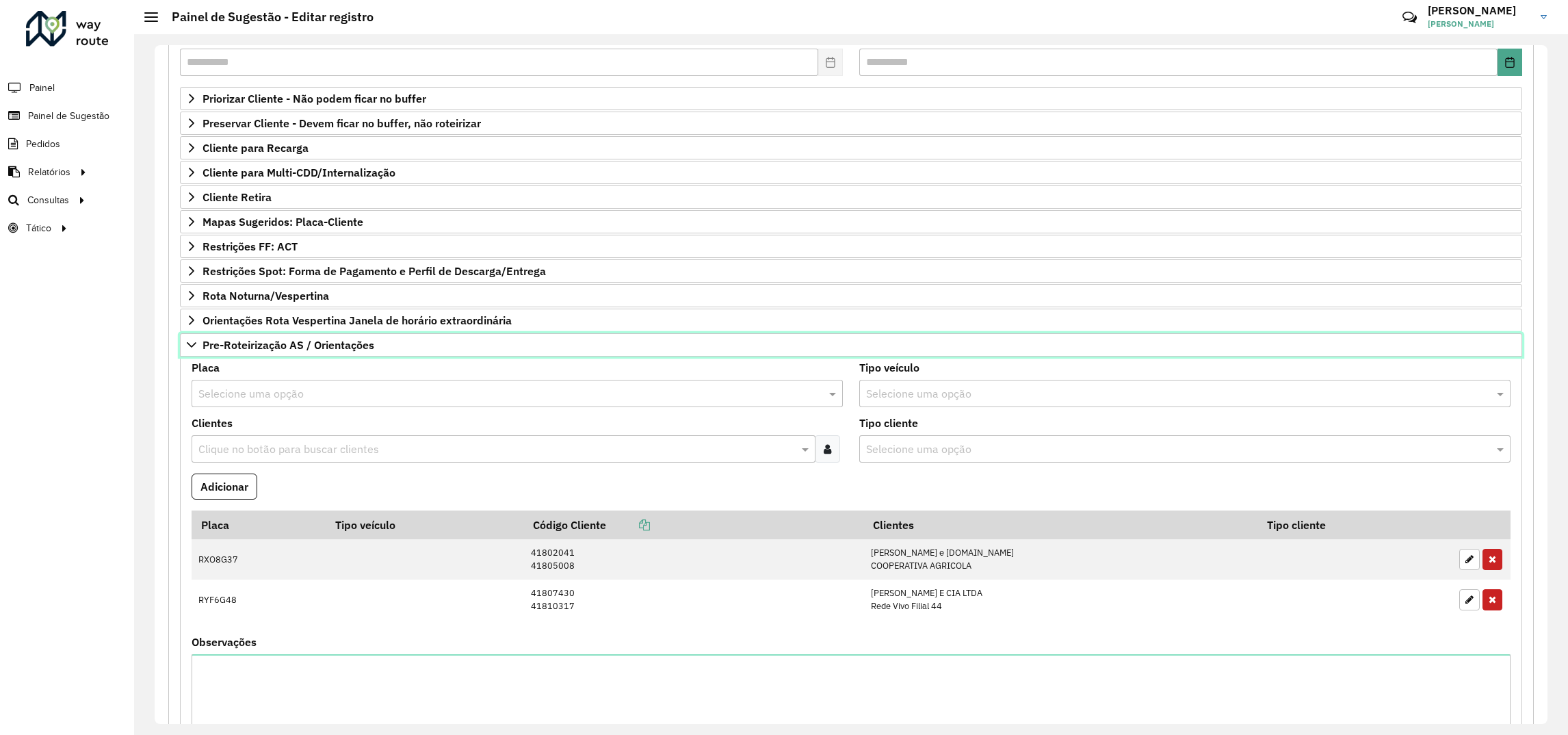
scroll to position [102, 0]
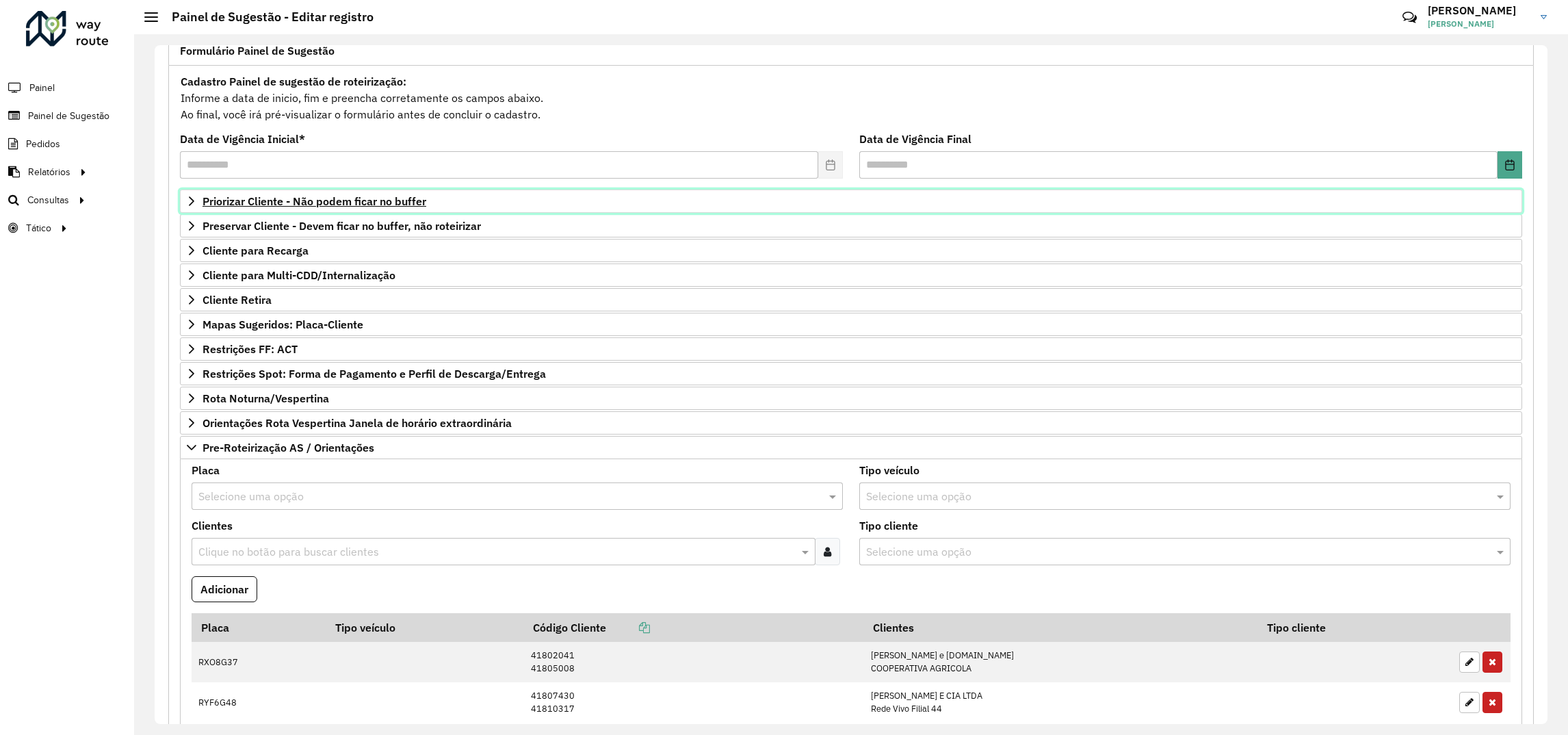
click at [306, 199] on span "Priorizar Cliente - Não podem ficar no buffer" at bounding box center [315, 201] width 224 height 11
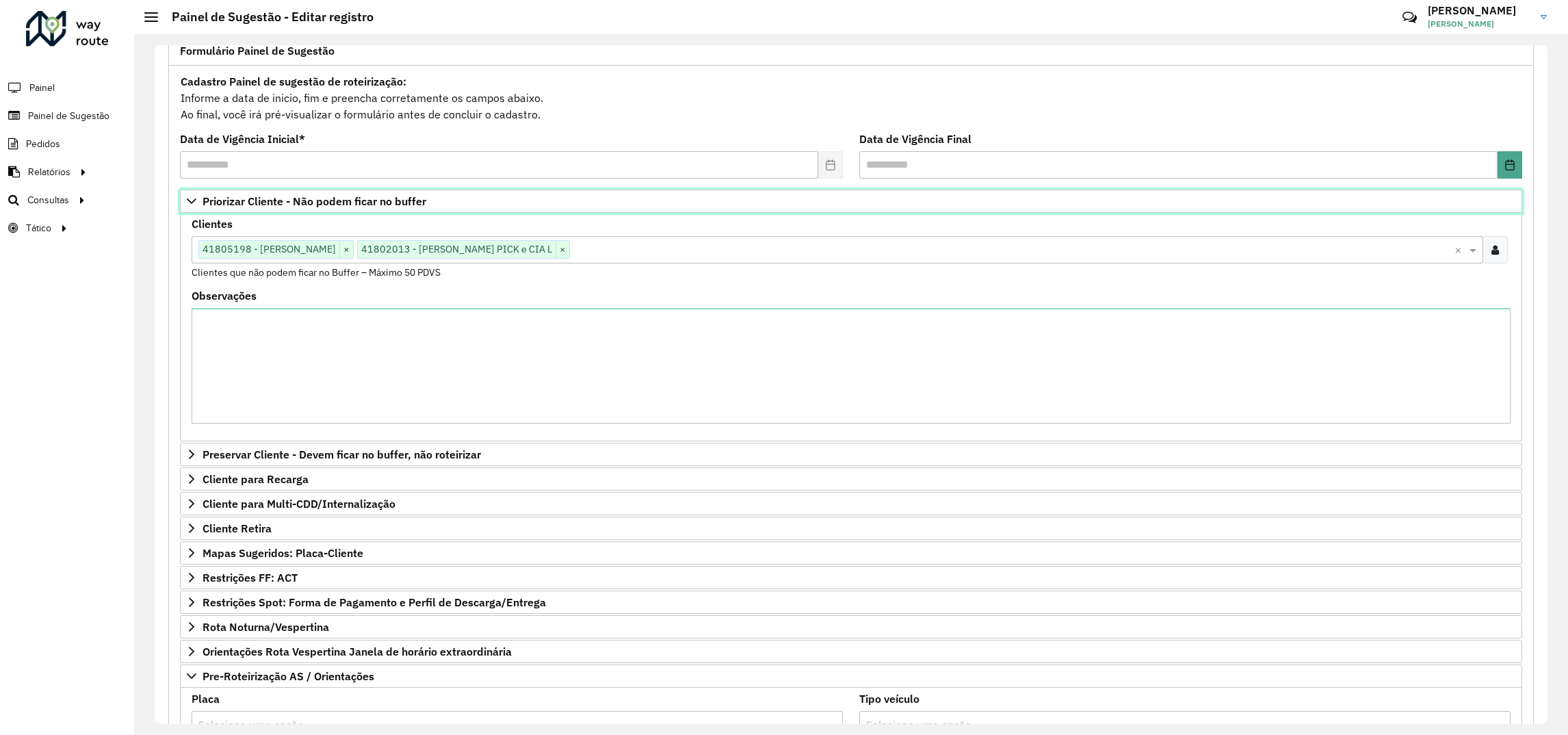
scroll to position [615, 0]
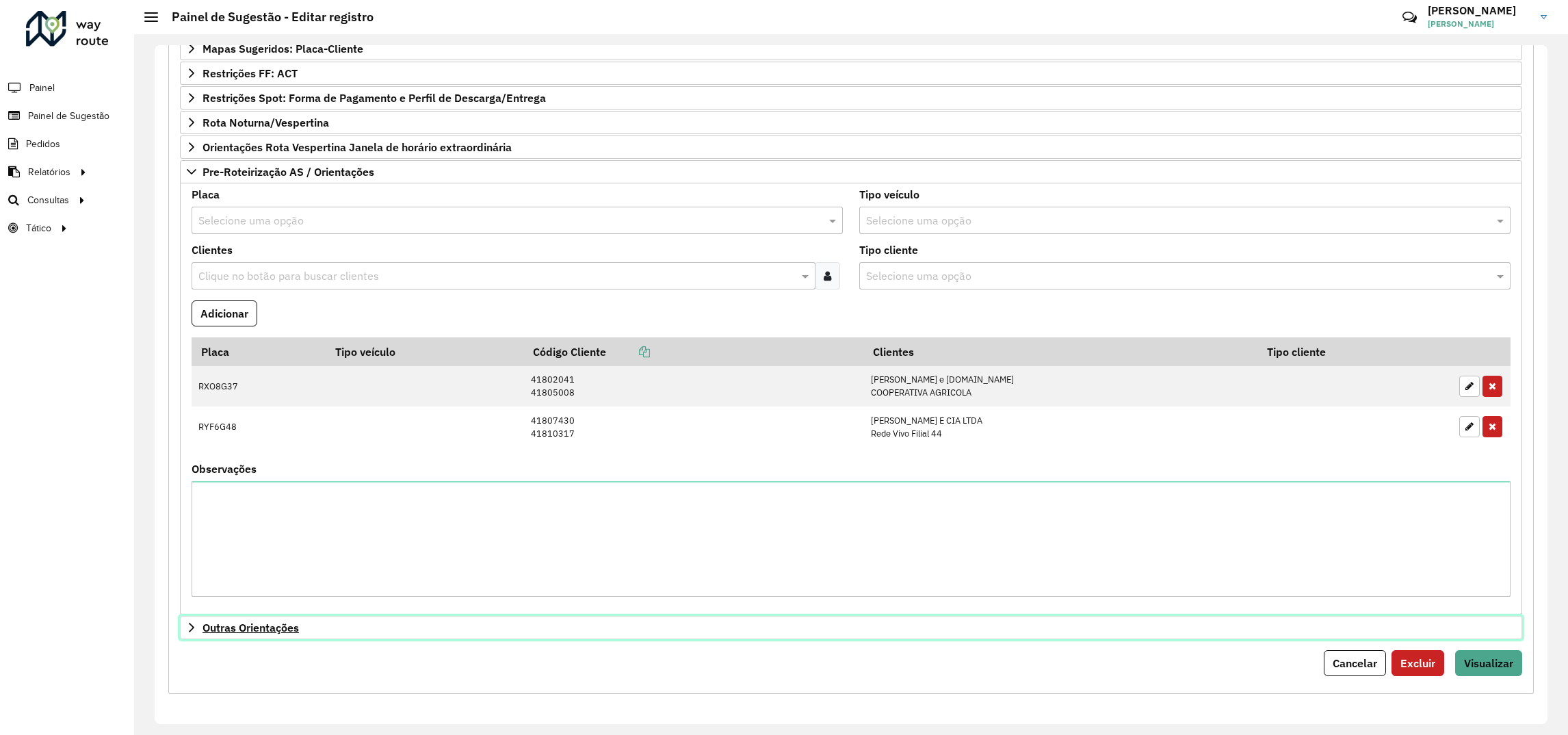
click at [270, 627] on span "Outras Orientações" at bounding box center [251, 627] width 96 height 11
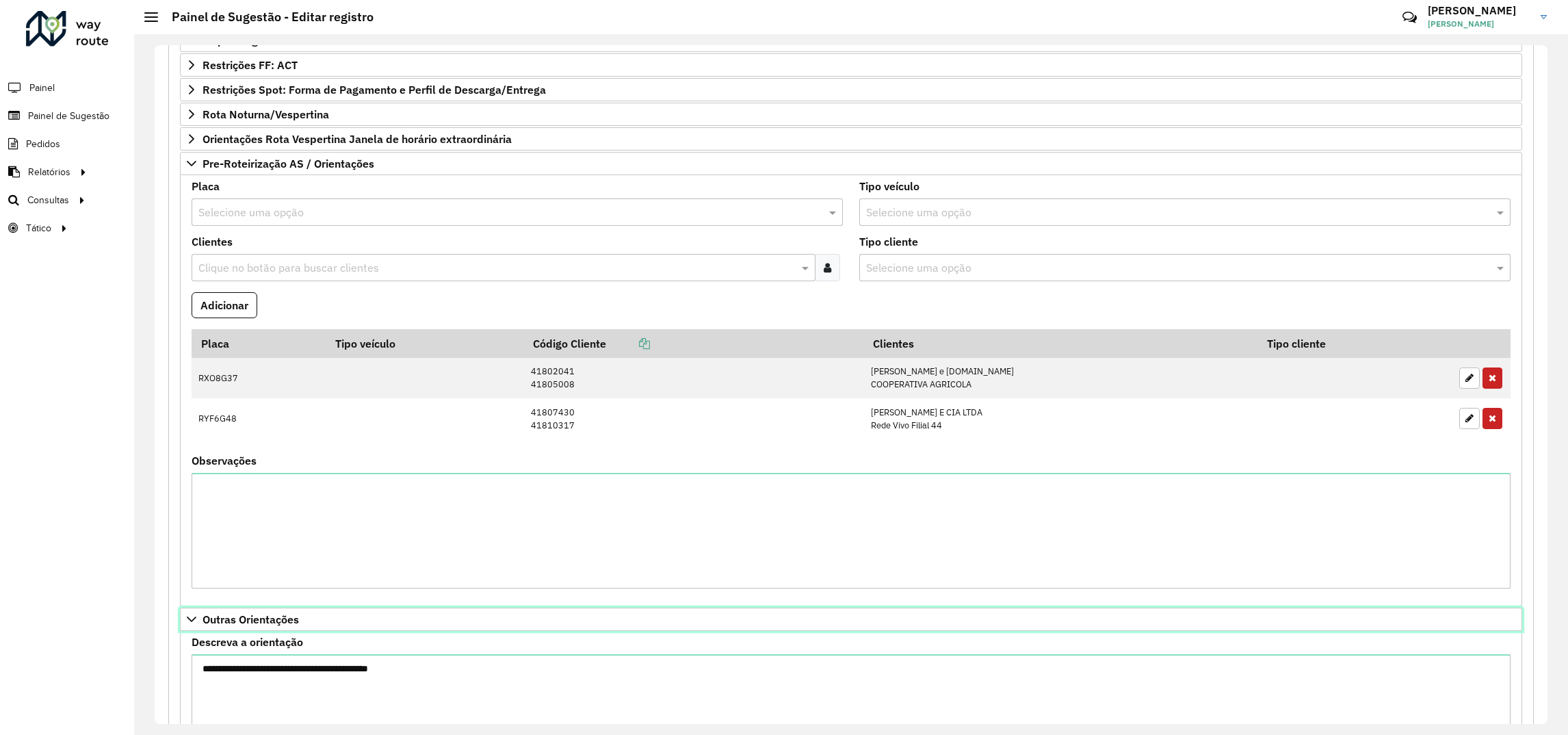
scroll to position [772, 0]
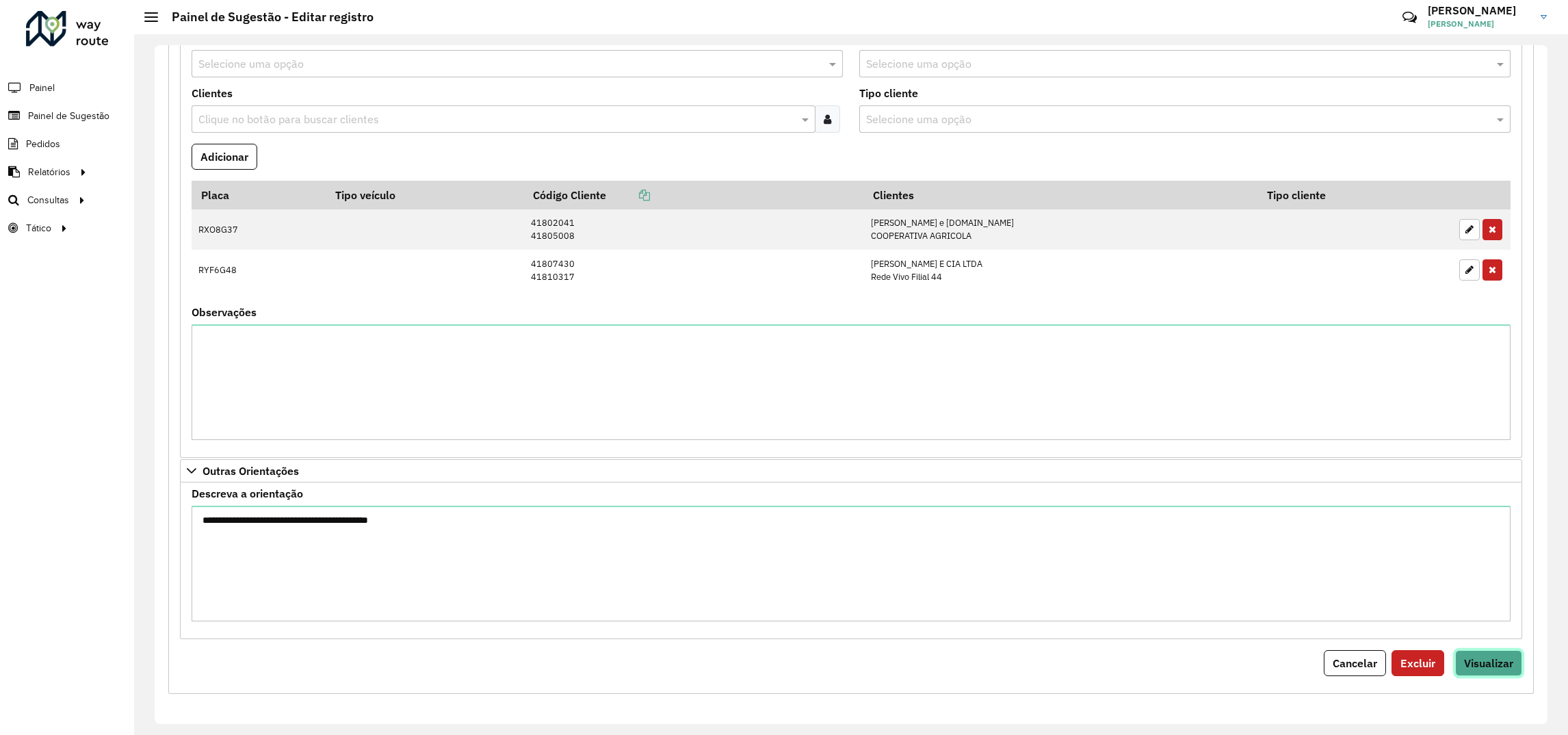
click at [1484, 673] on button "Visualizar" at bounding box center [1488, 663] width 67 height 26
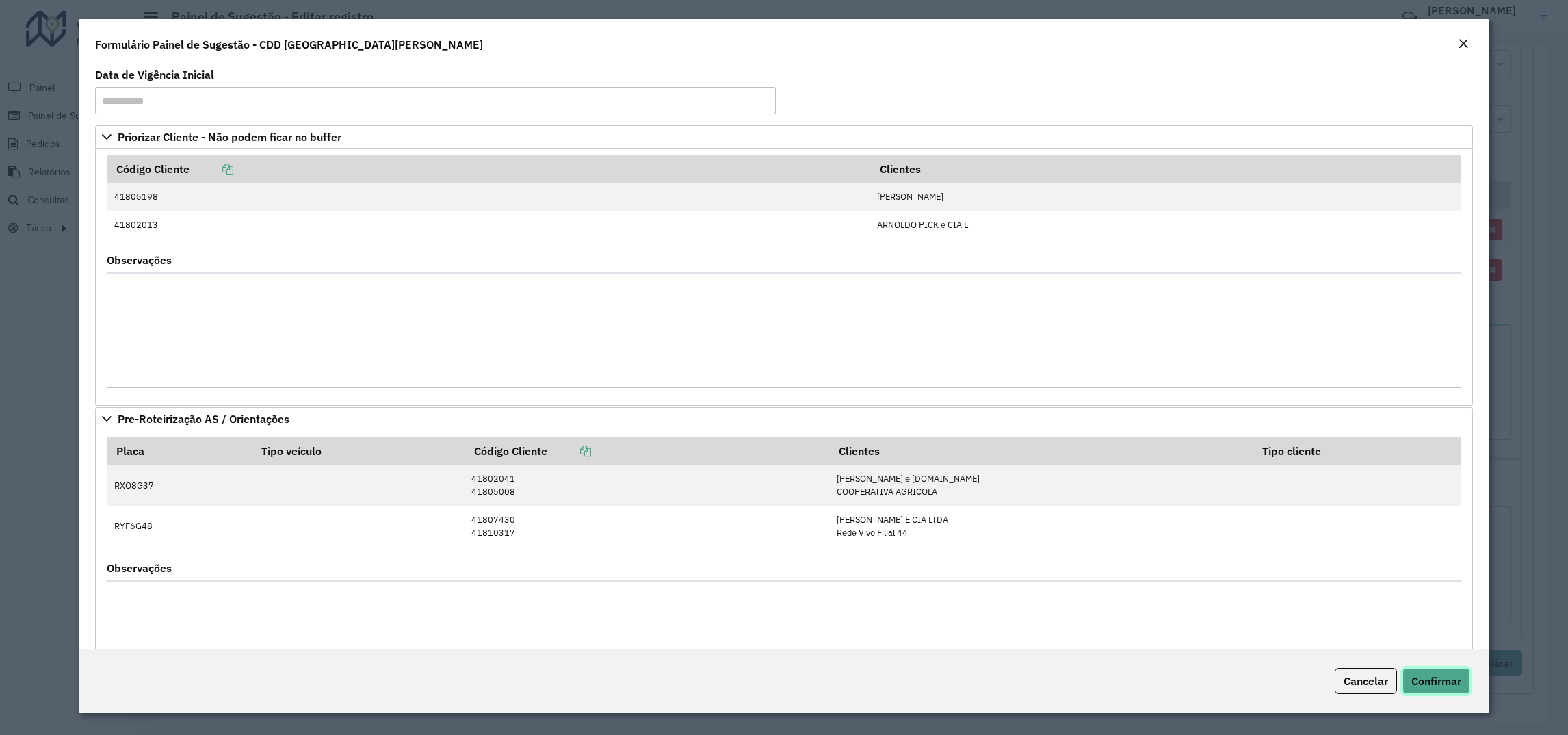
click at [1438, 674] on span "Confirmar" at bounding box center [1436, 681] width 50 height 13
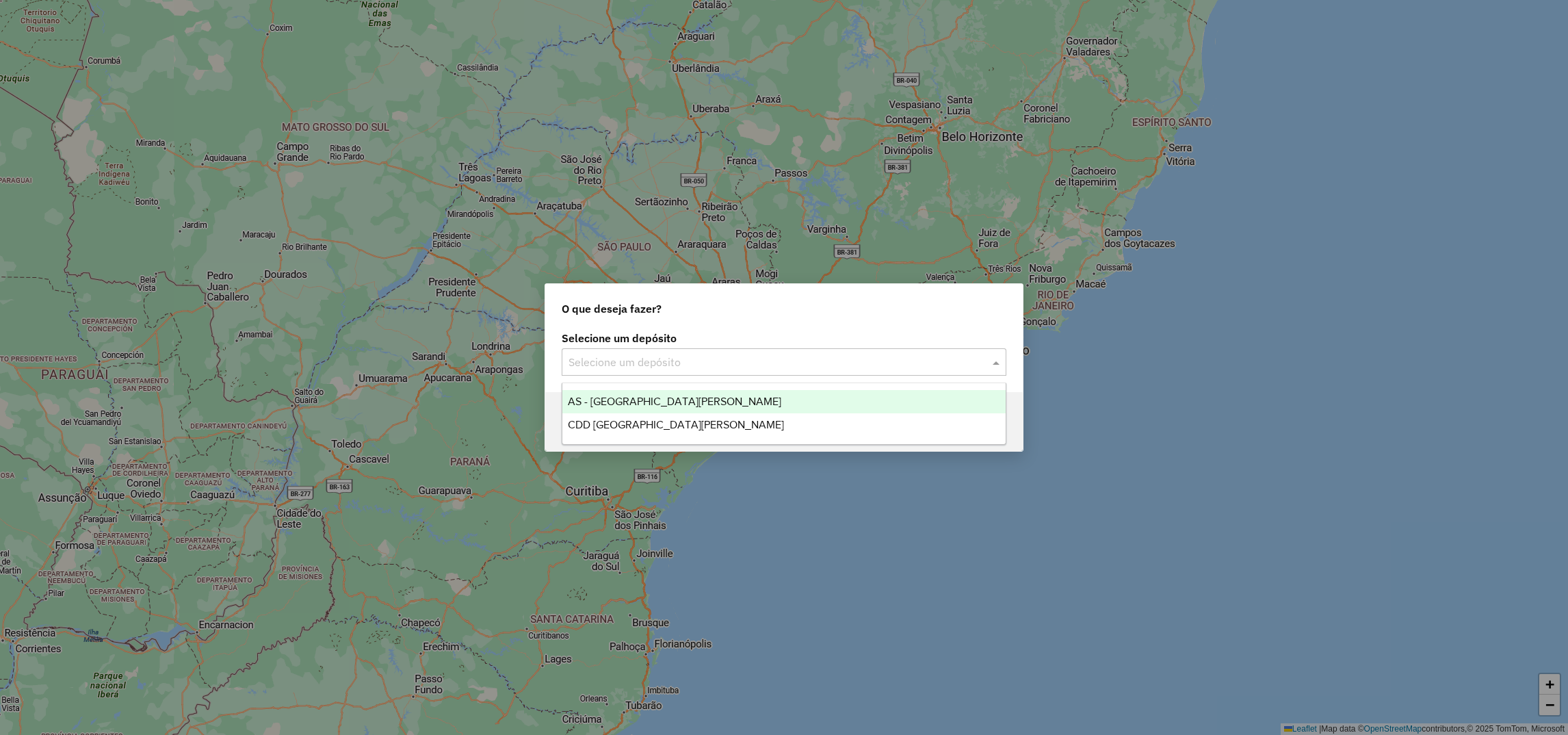
click at [641, 360] on input "text" at bounding box center [770, 362] width 404 height 16
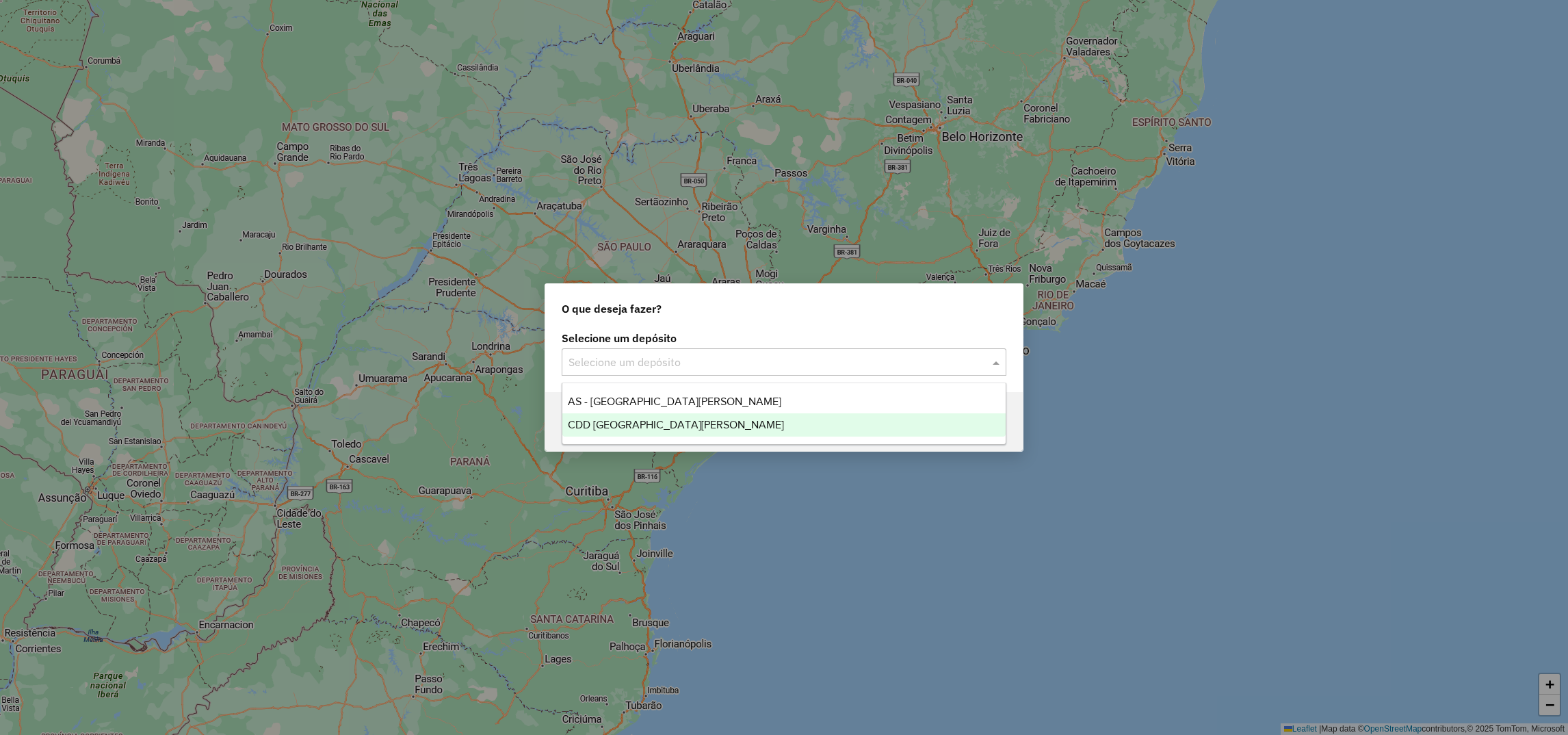
click at [650, 416] on div "CDD [GEOGRAPHIC_DATA][PERSON_NAME]" at bounding box center [784, 425] width 443 height 23
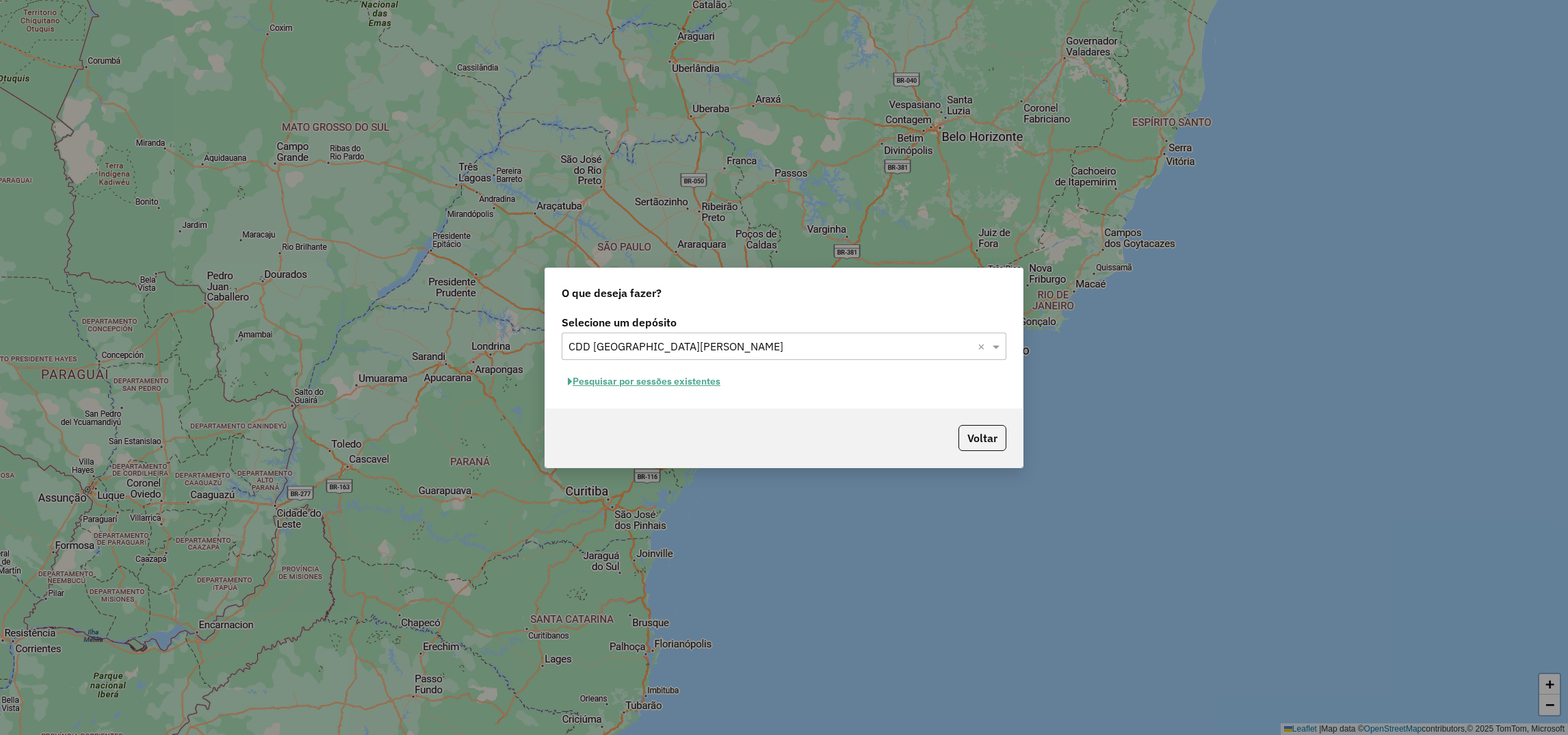
click at [606, 378] on button "Pesquisar por sessões existentes" at bounding box center [643, 382] width 165 height 21
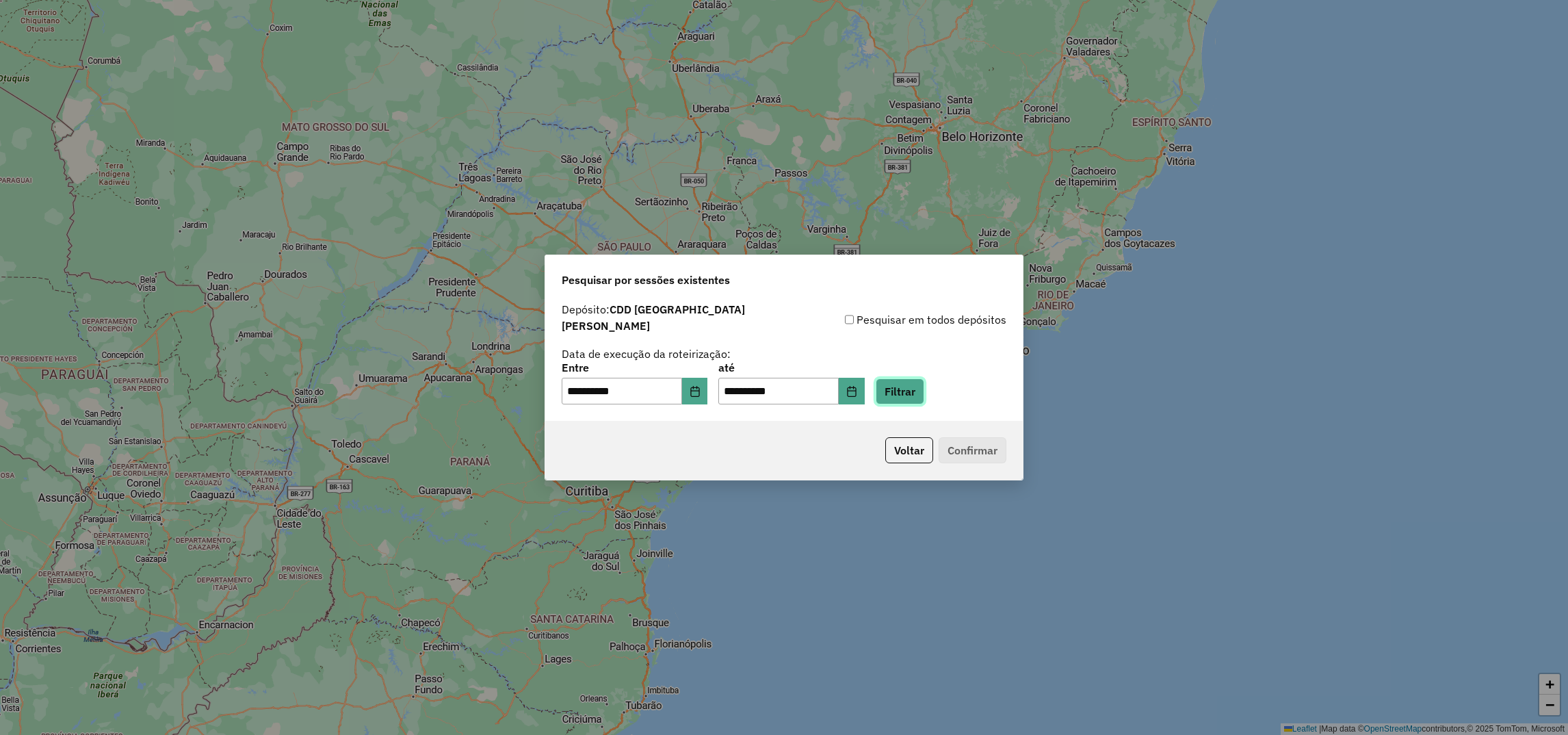
click at [924, 396] on button "Filtrar" at bounding box center [899, 391] width 49 height 26
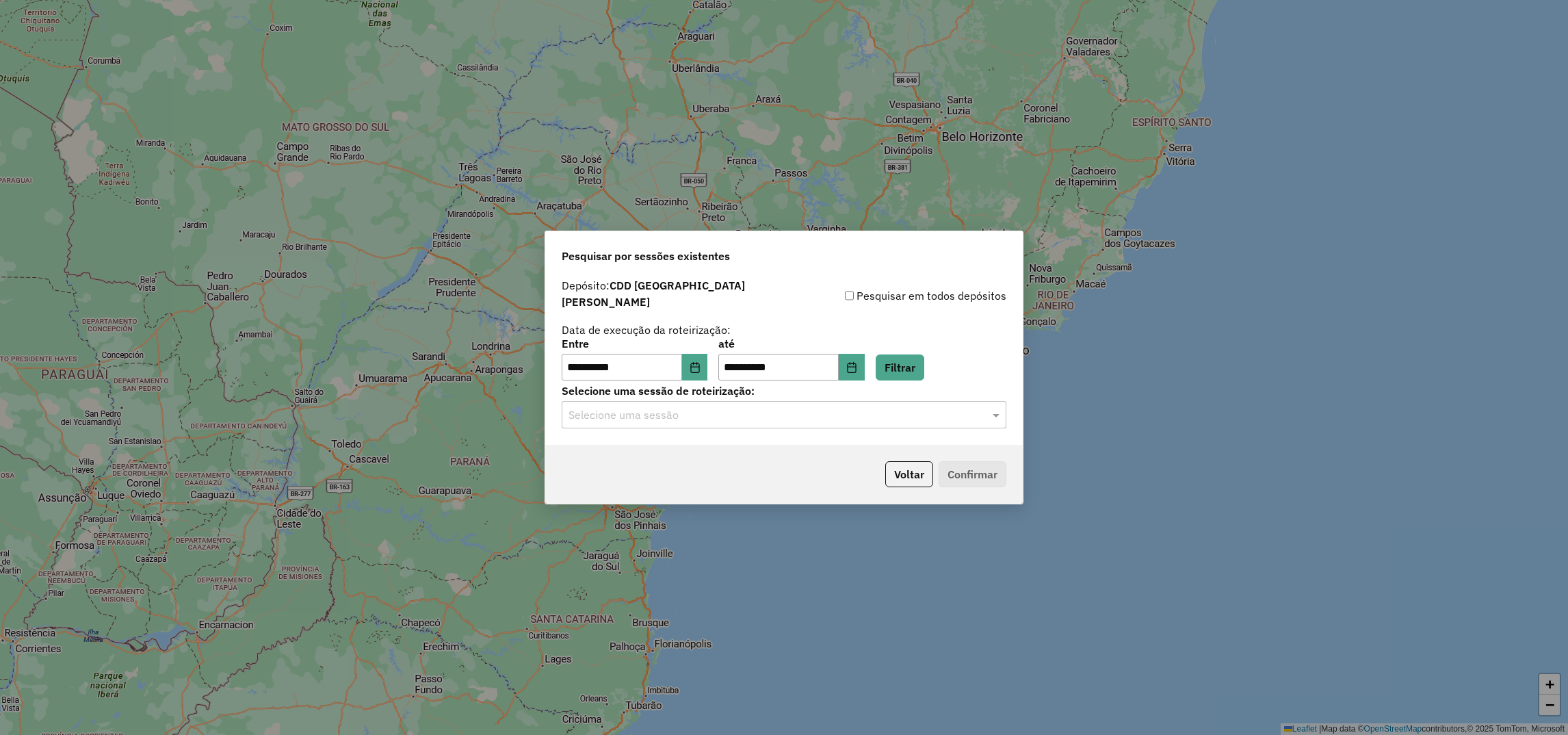
click at [734, 424] on div "**********" at bounding box center [784, 360] width 478 height 171
click at [728, 420] on div "Selecione uma sessão" at bounding box center [784, 415] width 445 height 28
click at [729, 447] on span "1274209 - [DATE] 18:09 (Rotas + AS)" at bounding box center [652, 448] width 170 height 12
click at [982, 472] on button "Confirmar" at bounding box center [972, 473] width 68 height 26
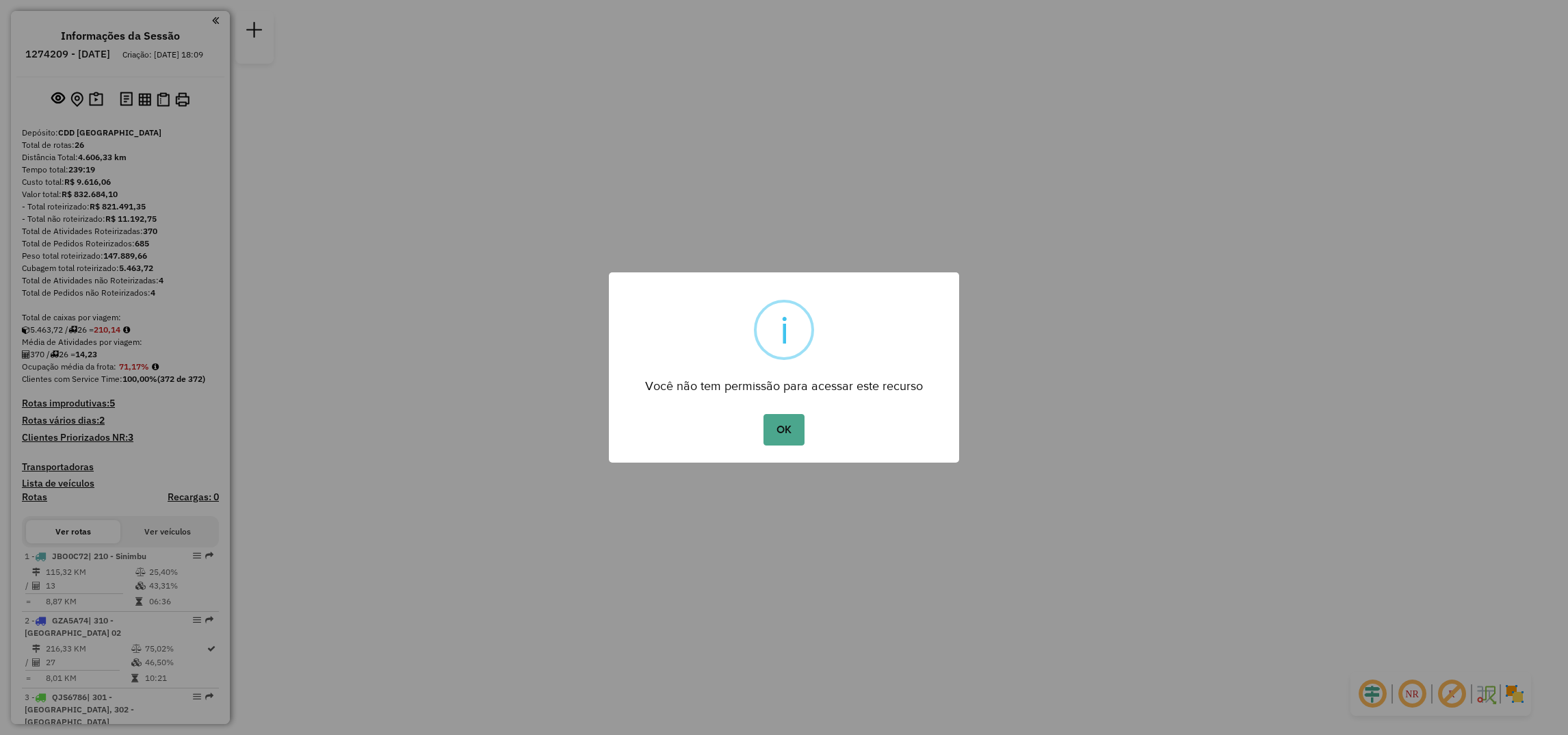
click at [760, 434] on div "OK No Cancel" at bounding box center [784, 429] width 350 height 38
click at [776, 433] on button "OK" at bounding box center [783, 429] width 40 height 31
